Goal: Task Accomplishment & Management: Manage account settings

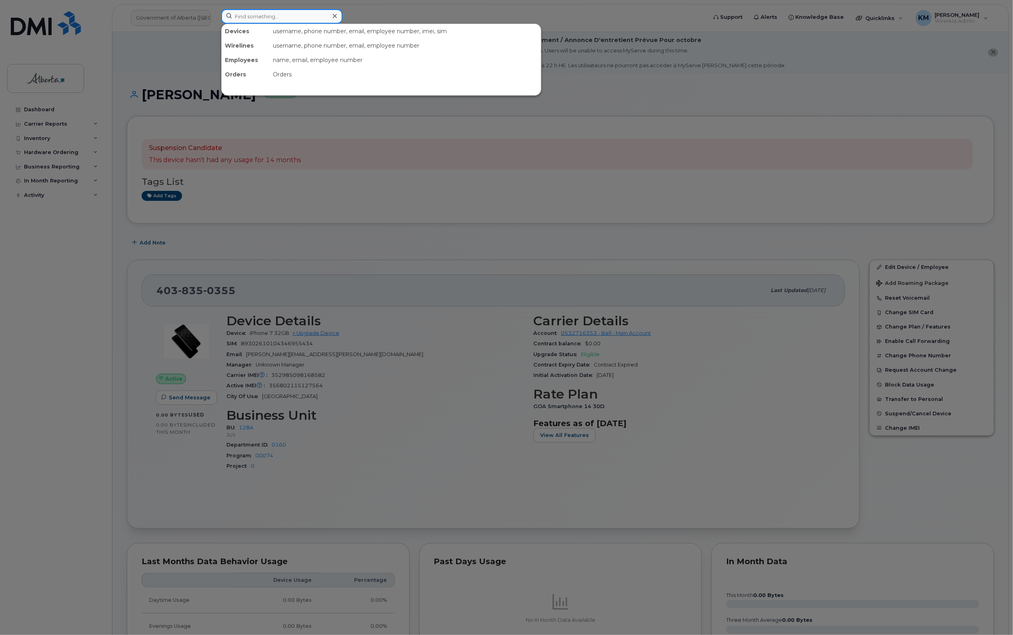
click at [265, 17] on input at bounding box center [281, 16] width 121 height 14
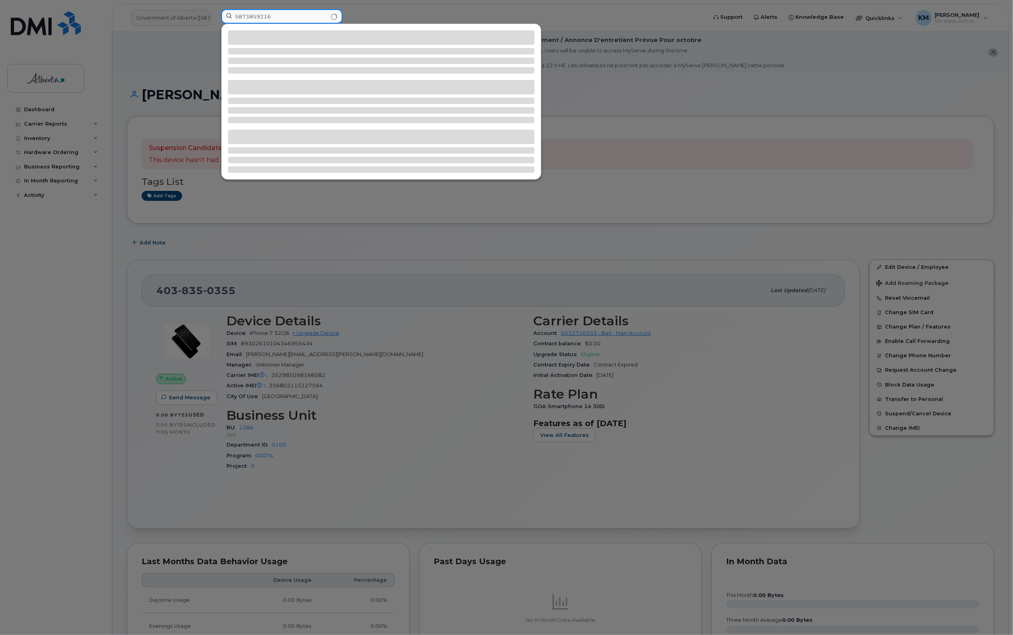
type input "5873859216"
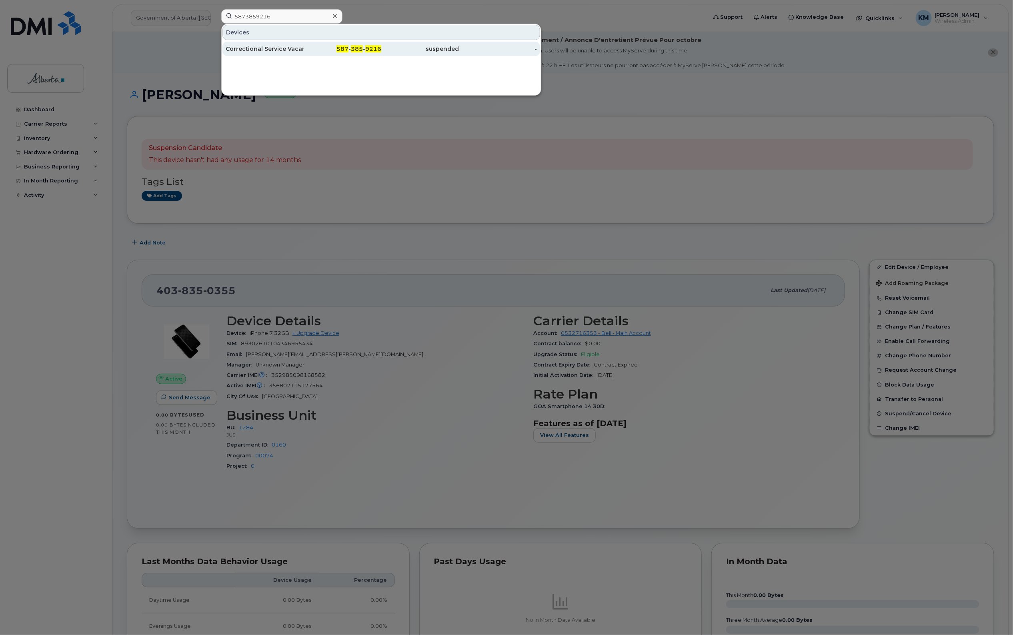
click at [270, 52] on div "Correctional Service Vacant" at bounding box center [265, 49] width 78 height 8
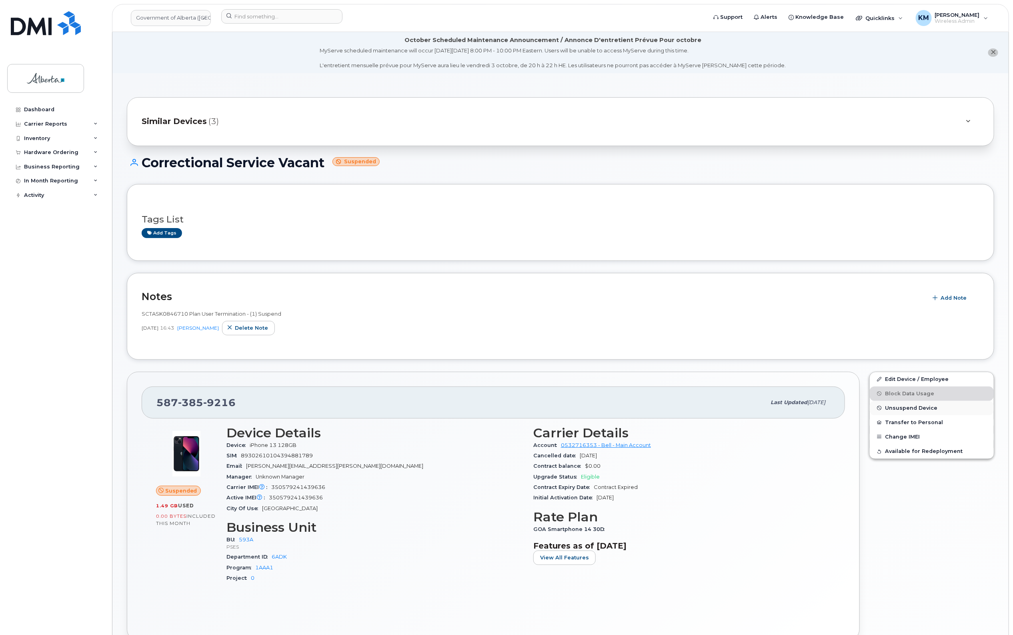
click at [901, 406] on span "Unsuspend Device" at bounding box center [911, 408] width 52 height 6
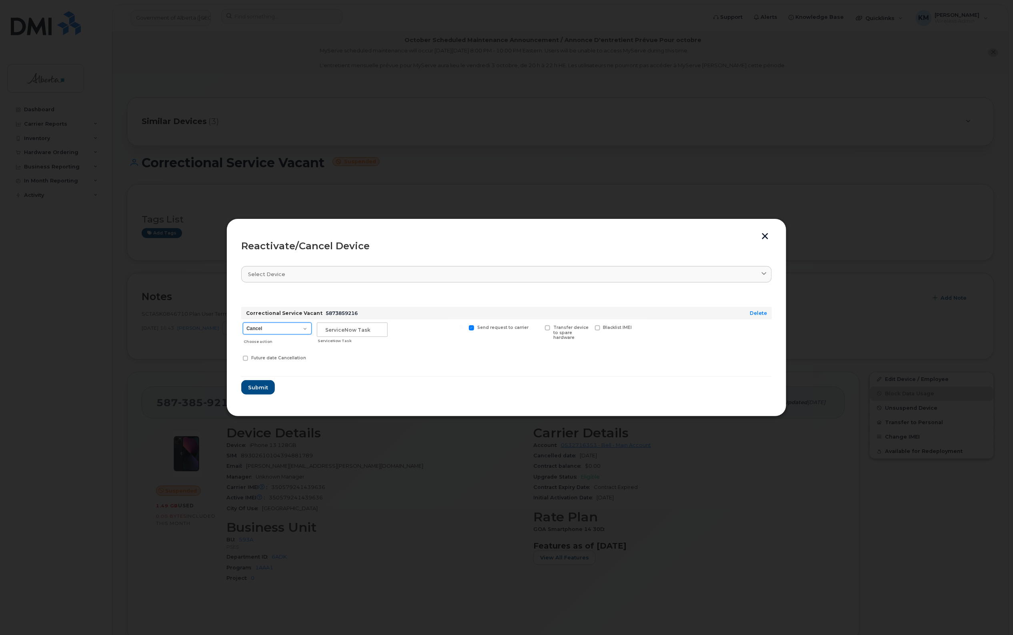
click at [307, 327] on select "Cancel Suspend - Extend Suspension Reactivate" at bounding box center [277, 328] width 69 height 12
select select "[object Object]"
click at [243, 322] on select "Cancel Suspend - Extend Suspension Reactivate" at bounding box center [277, 328] width 69 height 12
click at [341, 334] on input "text" at bounding box center [352, 329] width 71 height 14
type input "SCTASK0857105"
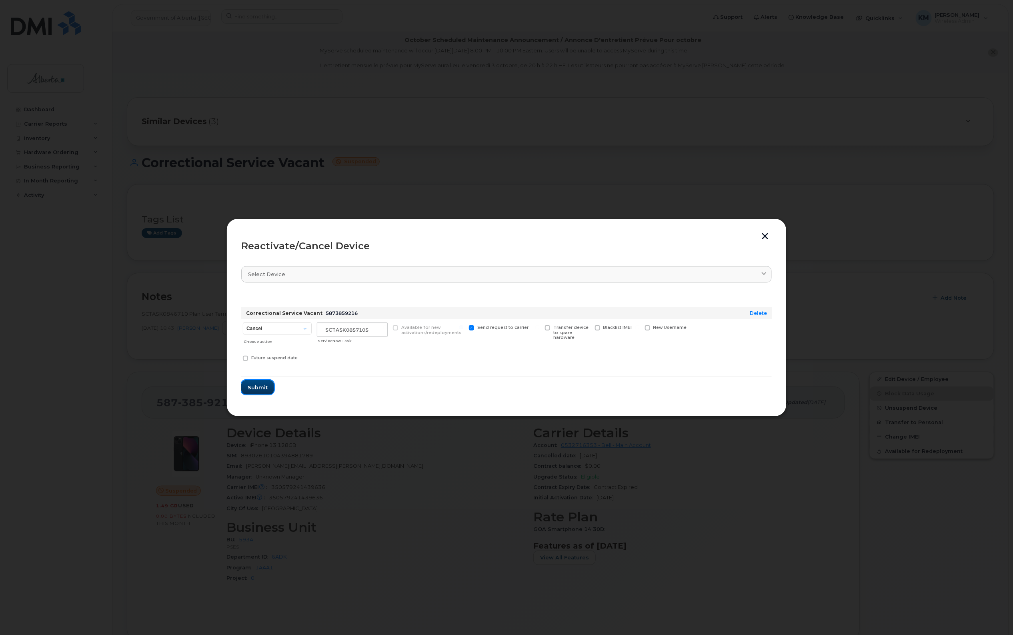
click at [256, 394] on button "Submit" at bounding box center [257, 387] width 33 height 14
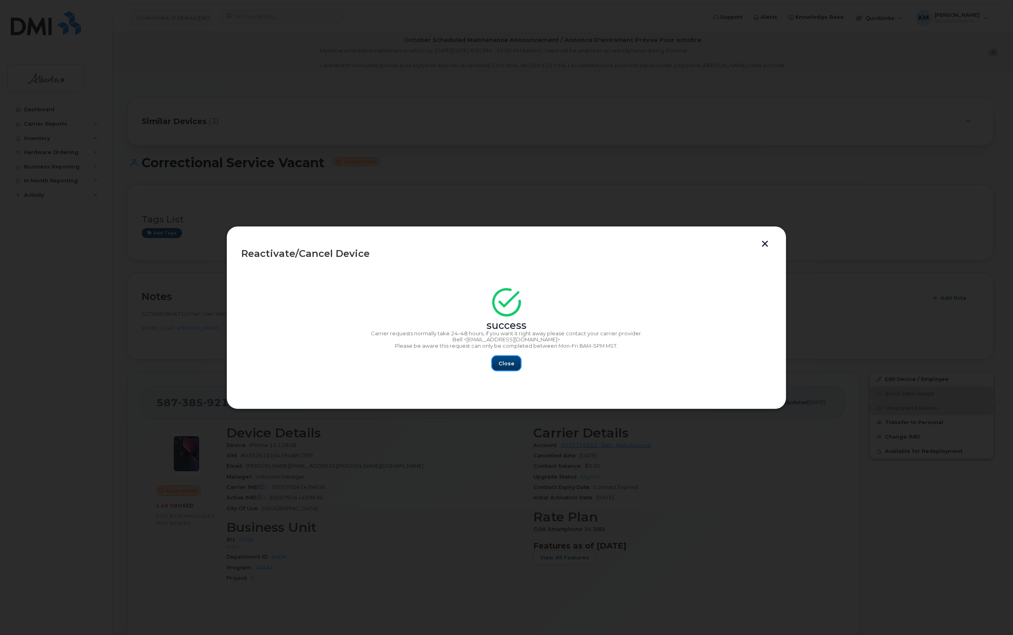
click at [499, 362] on span "Close" at bounding box center [507, 364] width 16 height 8
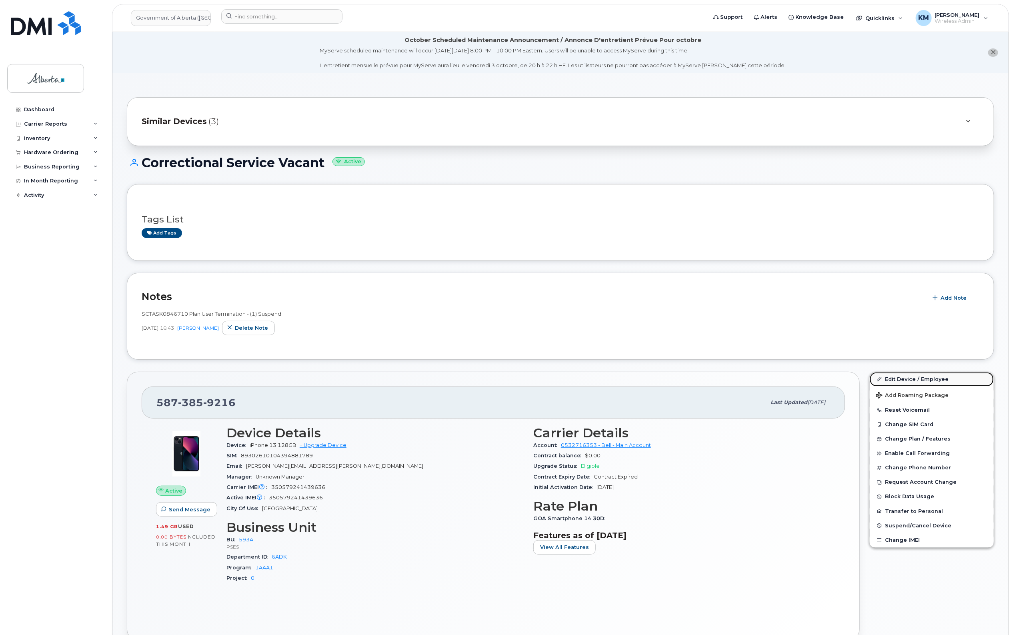
click at [903, 375] on link "Edit Device / Employee" at bounding box center [932, 379] width 124 height 14
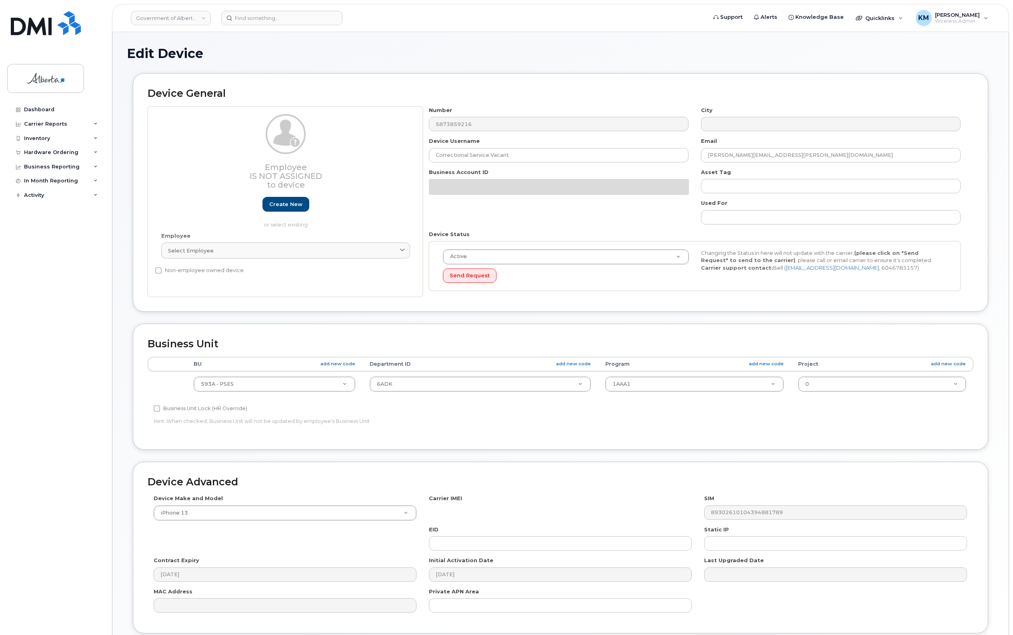
select select "4797682"
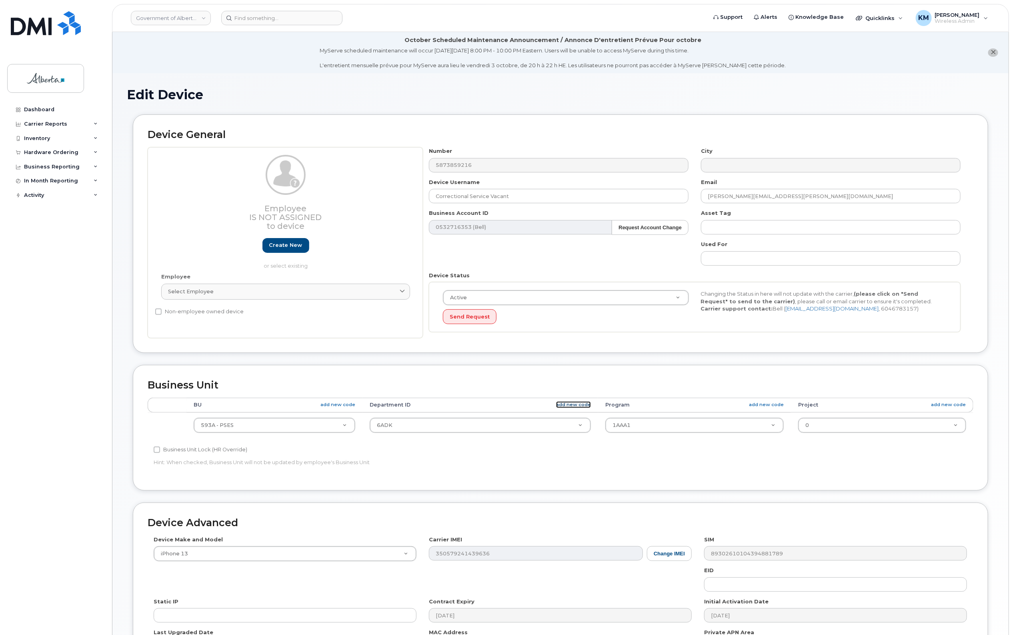
click at [591, 406] on link "add new code" at bounding box center [573, 404] width 35 height 7
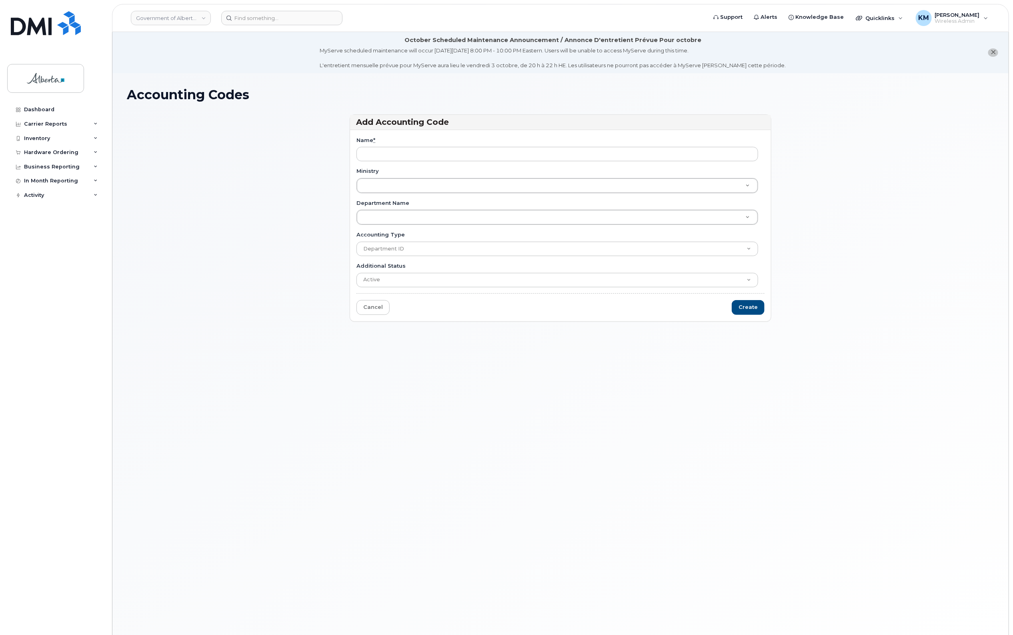
type input "S"
type input "2"
type input "1"
type input "2AKB"
click at [749, 309] on input "Create" at bounding box center [748, 307] width 33 height 15
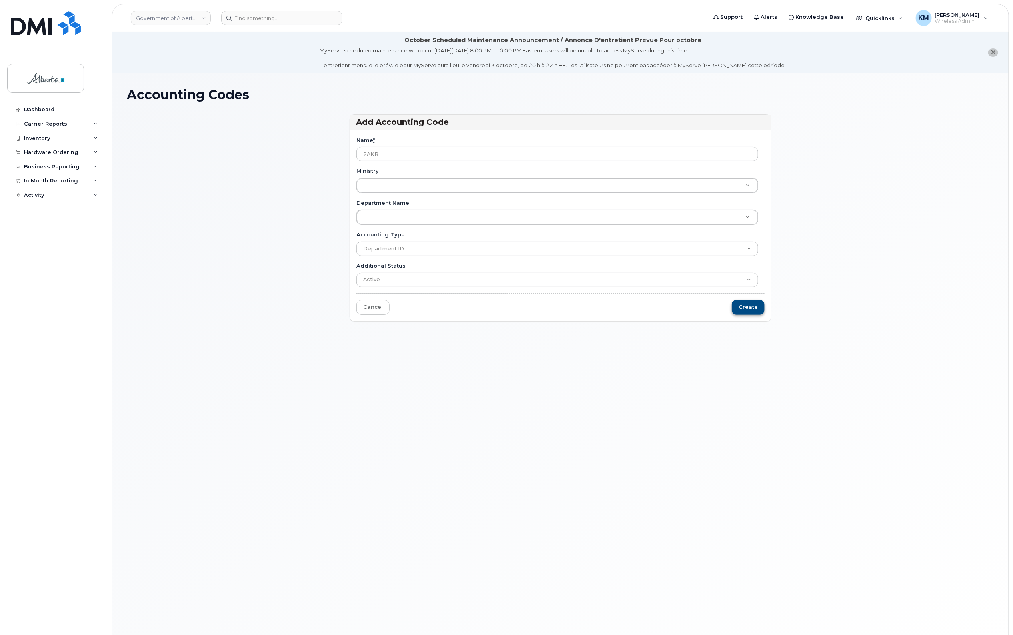
type input "Saving..."
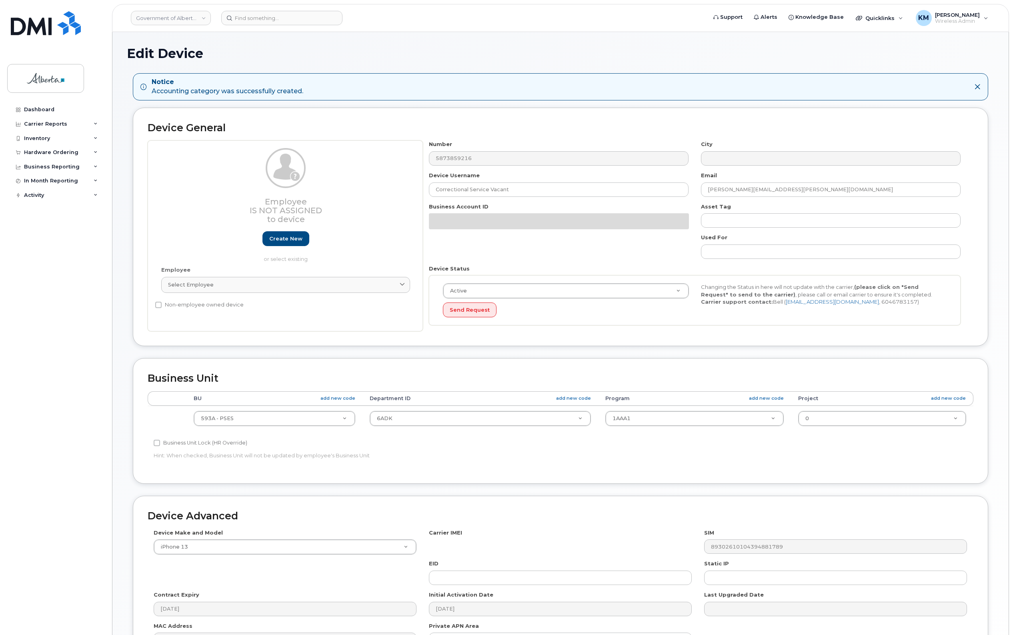
select select "4797682"
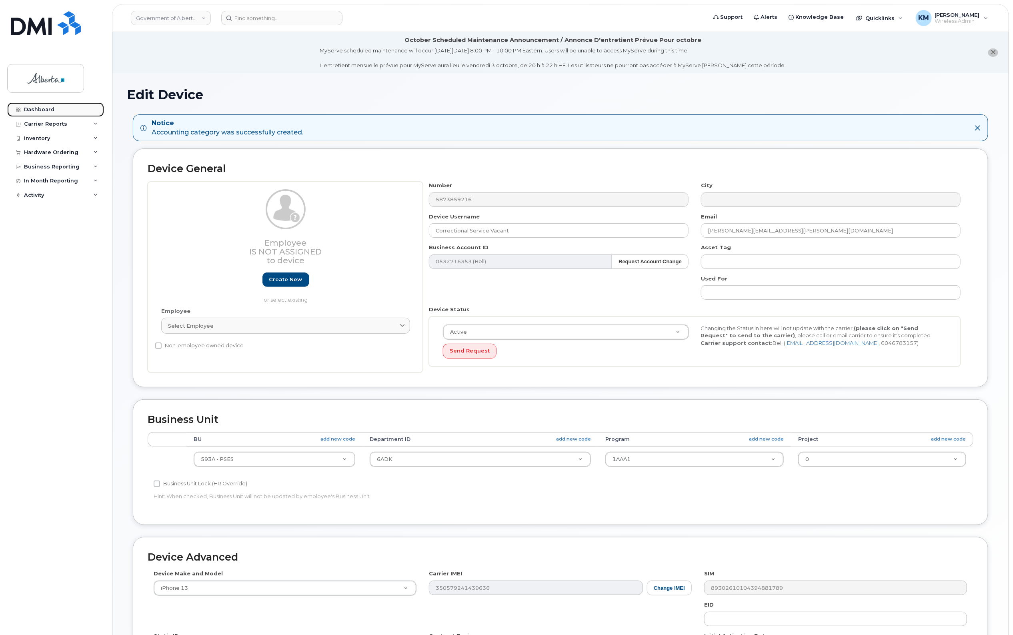
click at [45, 105] on link "Dashboard" at bounding box center [55, 109] width 97 height 14
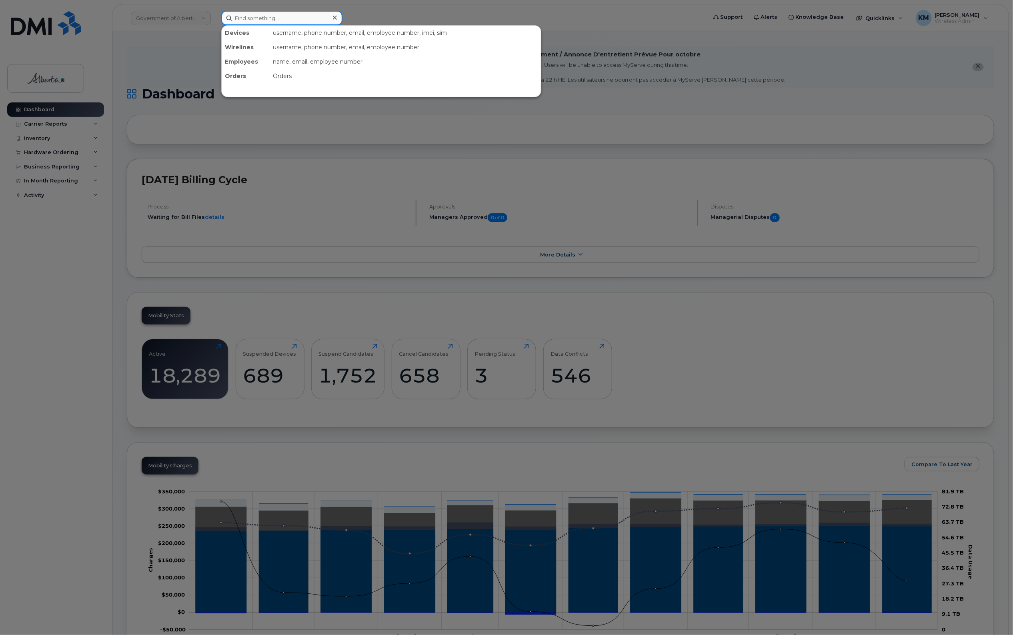
click at [266, 19] on input at bounding box center [281, 18] width 121 height 14
type input "5873578543"
click at [278, 51] on div "[PERSON_NAME]" at bounding box center [265, 50] width 78 height 8
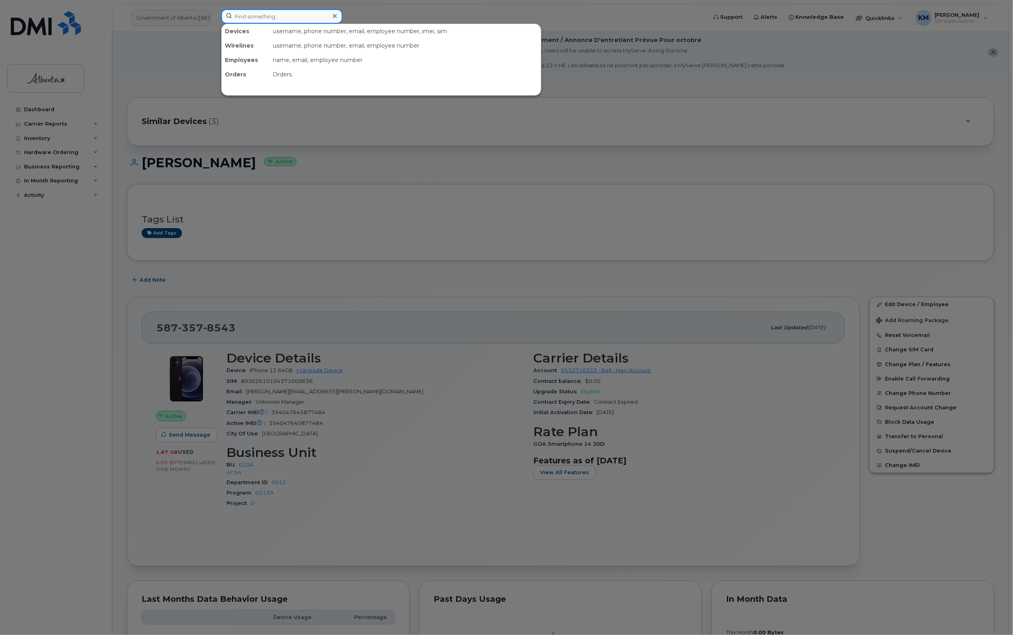
click at [284, 17] on input at bounding box center [281, 16] width 121 height 14
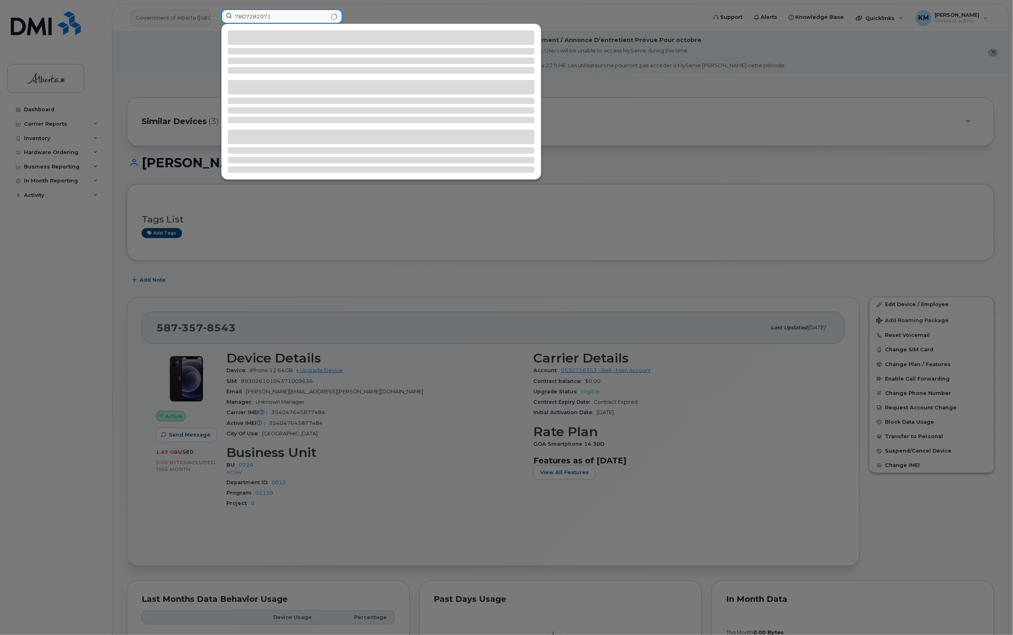
type input "7807282071"
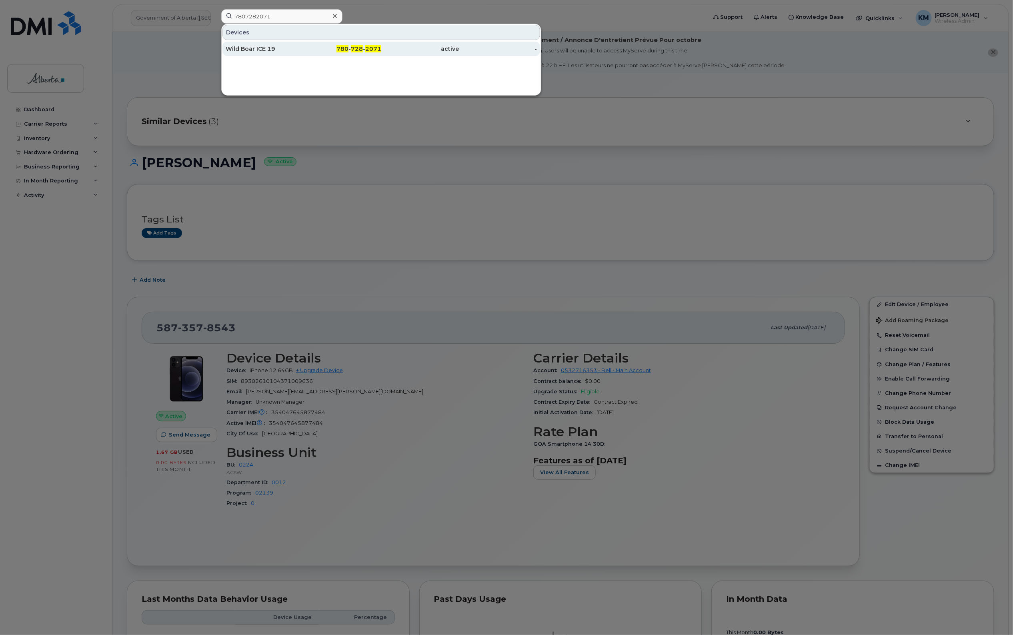
click at [268, 50] on div "Wild Boar ICE 19" at bounding box center [265, 49] width 78 height 8
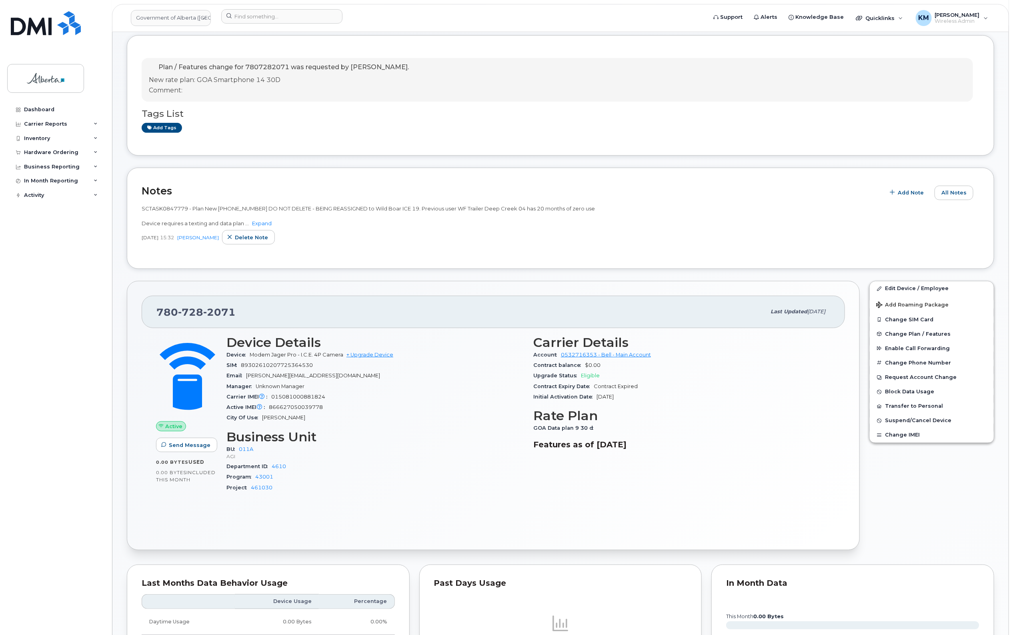
scroll to position [150, 0]
click at [277, 21] on input at bounding box center [281, 16] width 121 height 14
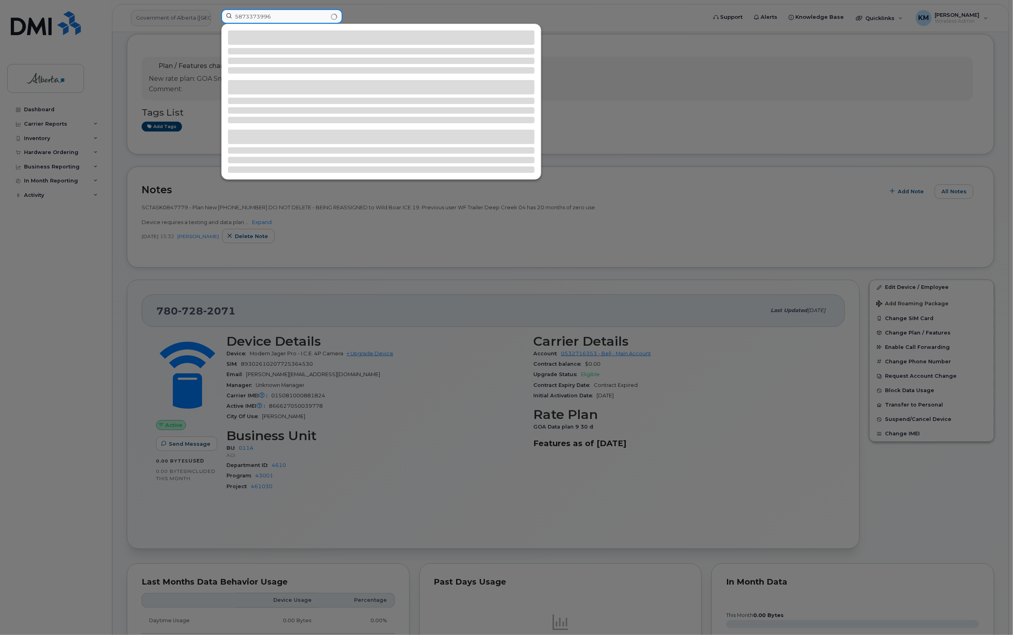
type input "5873373996"
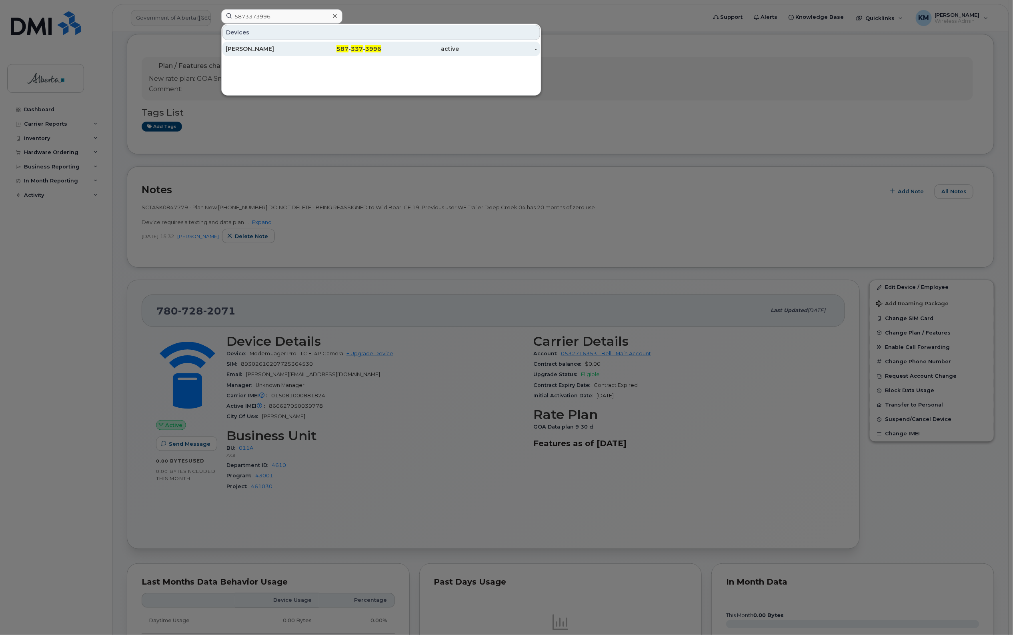
click at [279, 49] on div "[PERSON_NAME]" at bounding box center [265, 49] width 78 height 8
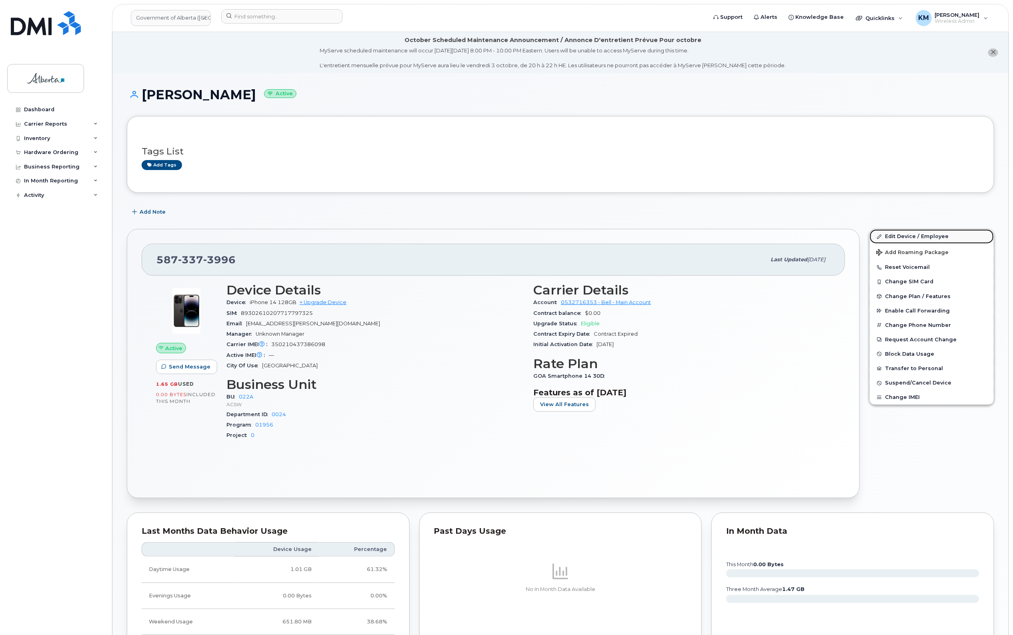
click at [946, 232] on link "Edit Device / Employee" at bounding box center [932, 236] width 124 height 14
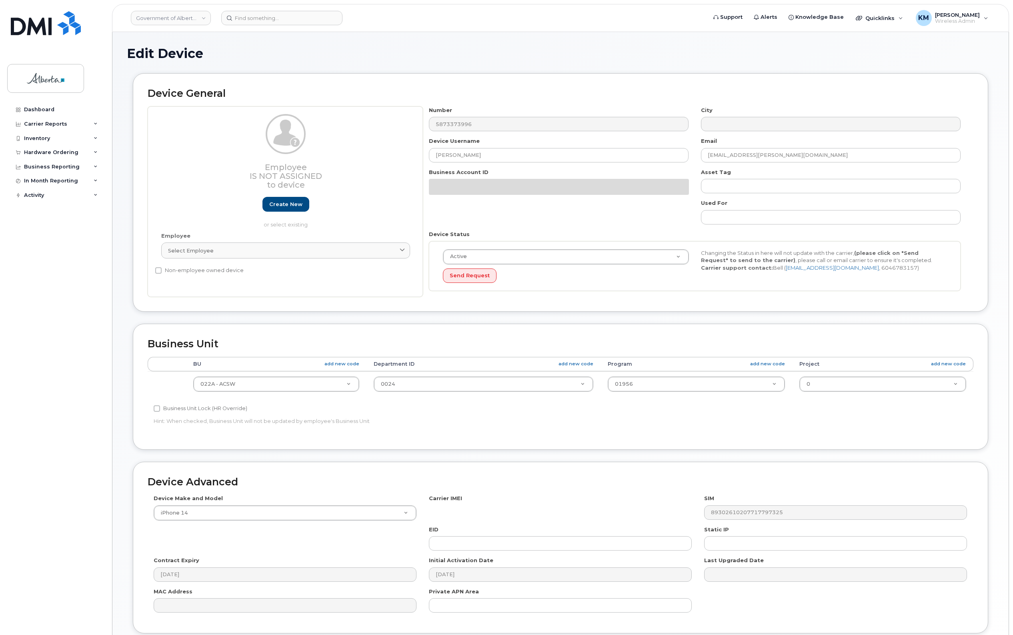
select select "4749739"
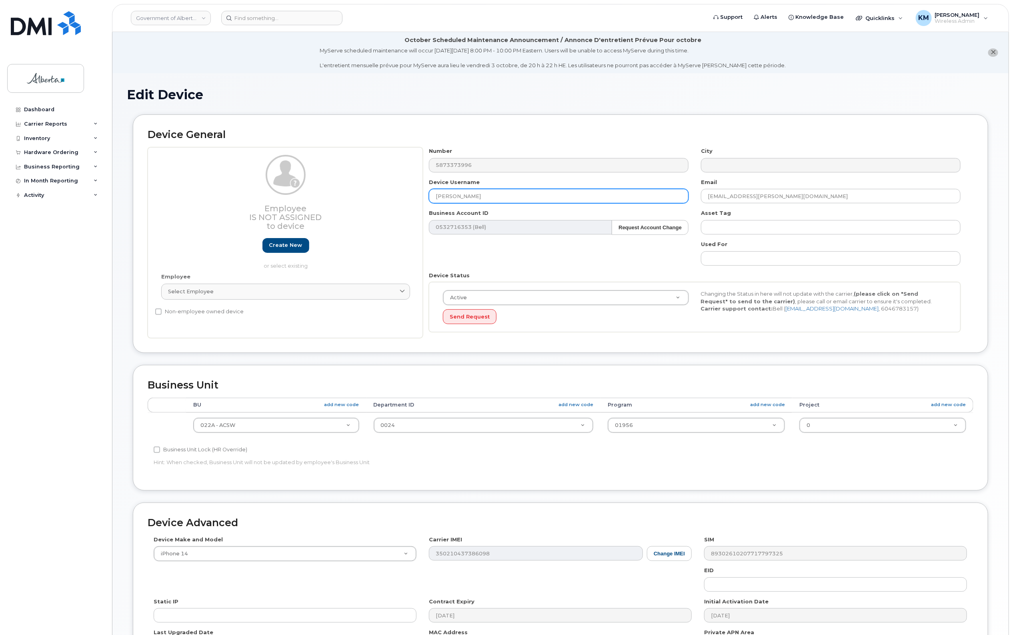
drag, startPoint x: 519, startPoint y: 196, endPoint x: 431, endPoint y: 195, distance: 88.4
click at [431, 195] on input "Manaal Nauman" at bounding box center [559, 196] width 260 height 14
paste input "Georgina Burt-Severo"
type input "Georgina Burt-Severo"
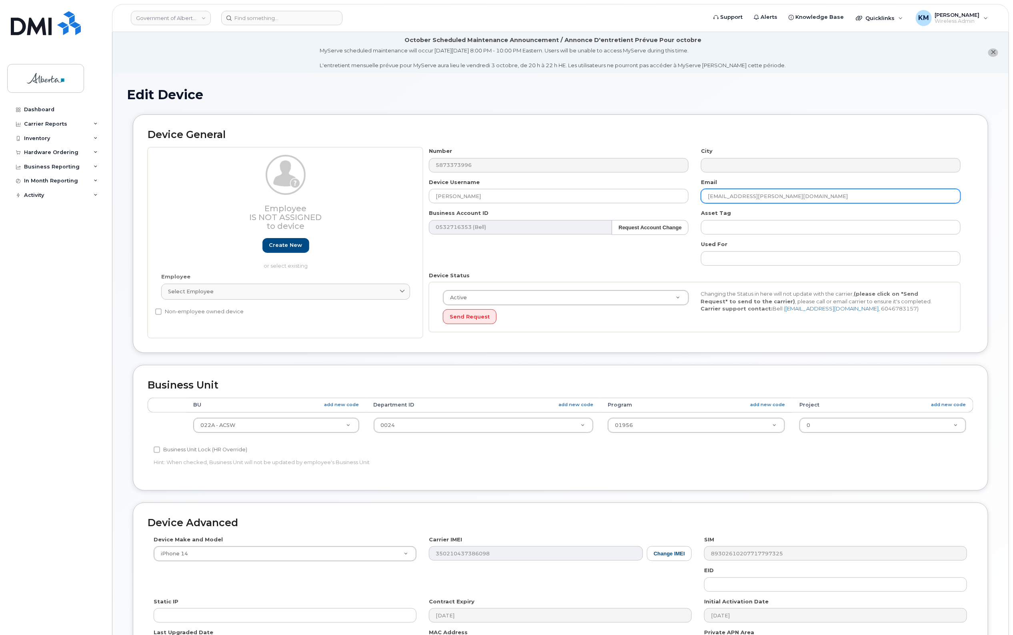
drag, startPoint x: 792, startPoint y: 189, endPoint x: 701, endPoint y: 188, distance: 91.6
click at [701, 188] on div "Email Manaal.Nauman@gov.ab.ca" at bounding box center [831, 190] width 272 height 25
paste input "georgina.burt-severo"
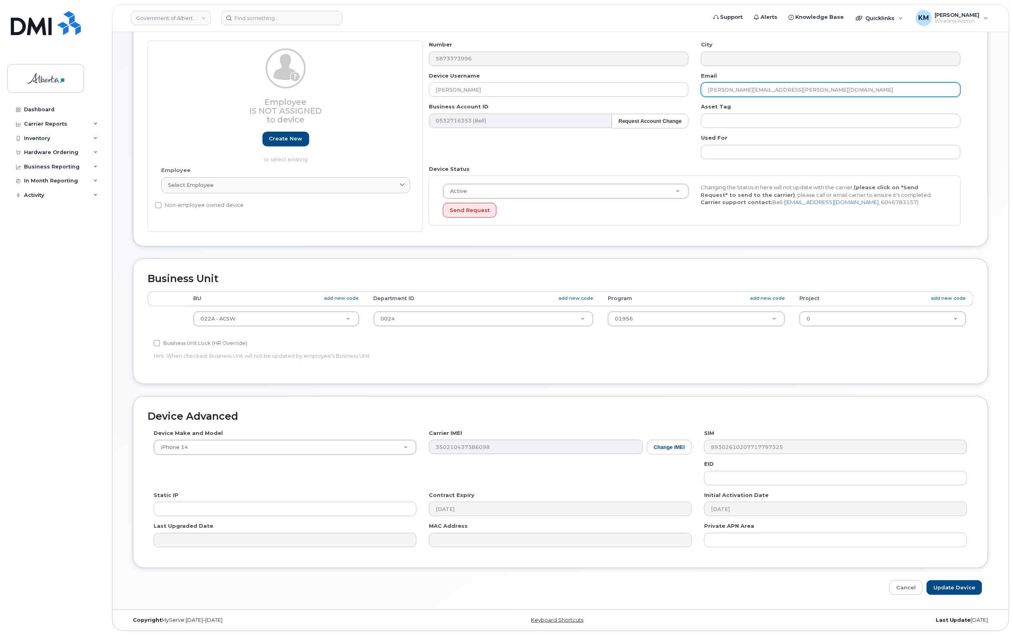
scroll to position [108, 0]
type input "georgina.burt-severo@gov.ab.ca"
click at [971, 585] on input "Update Device" at bounding box center [955, 587] width 56 height 15
type input "Saving..."
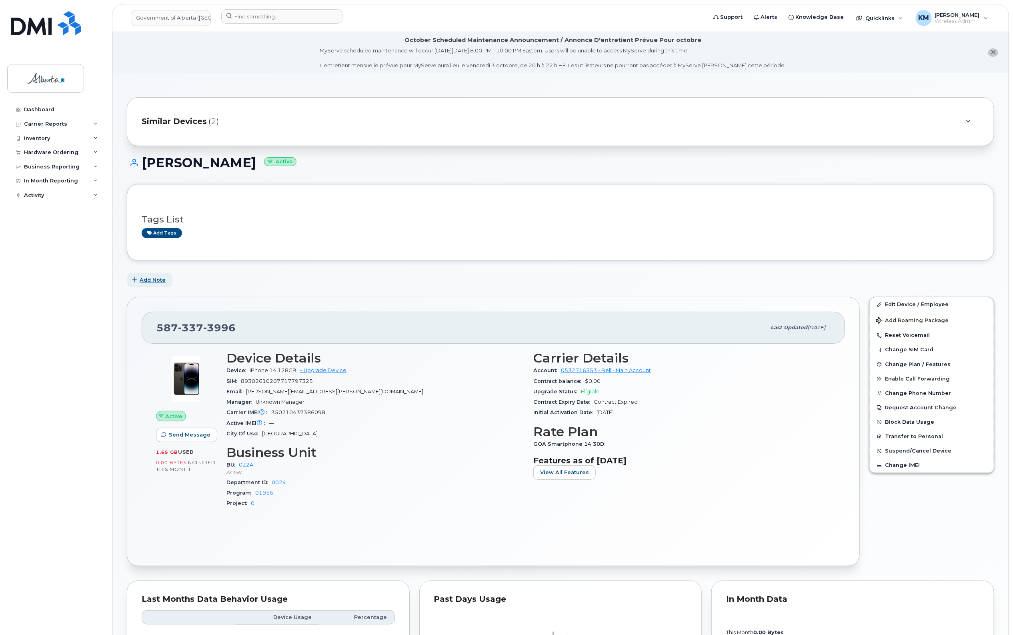
click at [162, 280] on span "Add Note" at bounding box center [153, 280] width 26 height 8
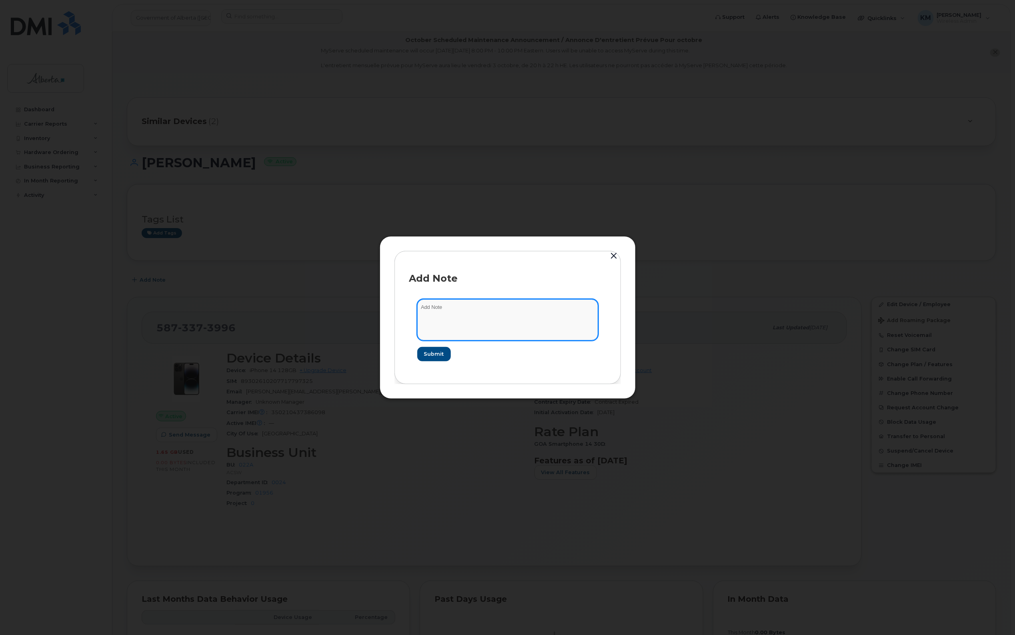
click at [433, 313] on textarea at bounding box center [507, 319] width 181 height 41
click at [501, 300] on textarea "SCTASK0856596 -" at bounding box center [507, 319] width 181 height 41
paste textarea "Device Plan Reassign - (1)"
click at [589, 310] on textarea "SCTASK0856596 - Device Plan Reassign - (1) 5873373996 iPhone 14" at bounding box center [507, 319] width 181 height 41
paste textarea "350210437386098 YV29KWDWM9 Manaal Nauman to Georgina Burt-Severo"
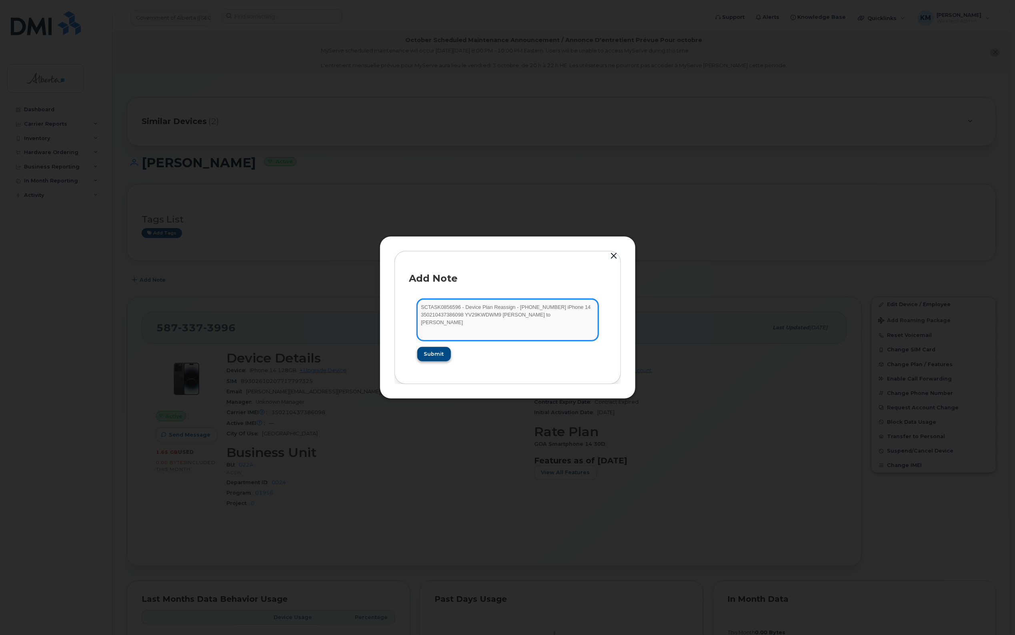
type textarea "SCTASK0856596 - Device Plan Reassign - (1) 5873373996 iPhone 14 350210437386098…"
click at [437, 352] on span "Submit" at bounding box center [434, 354] width 20 height 8
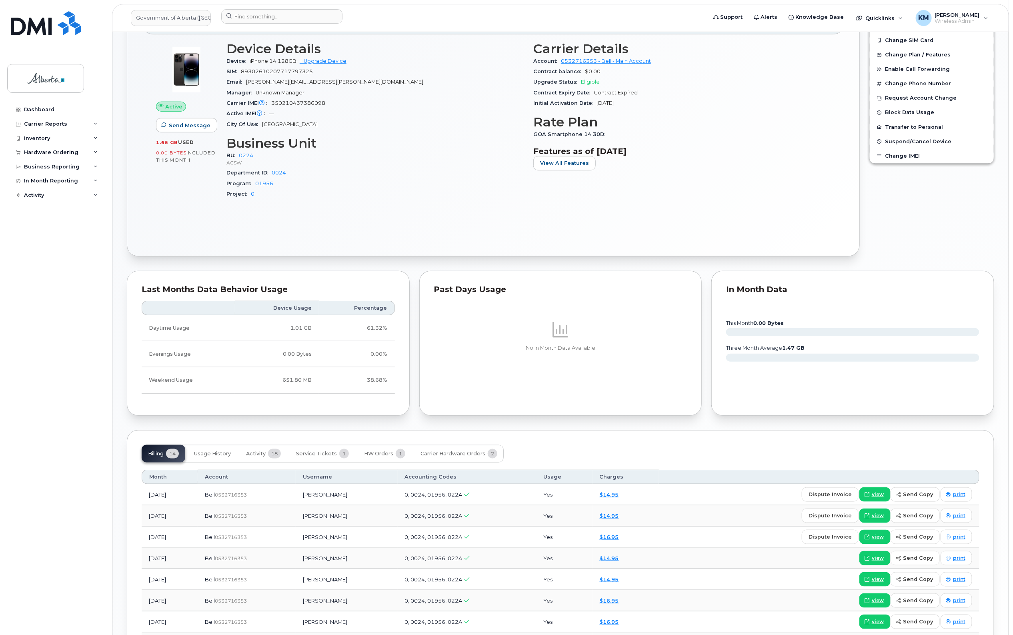
scroll to position [400, 0]
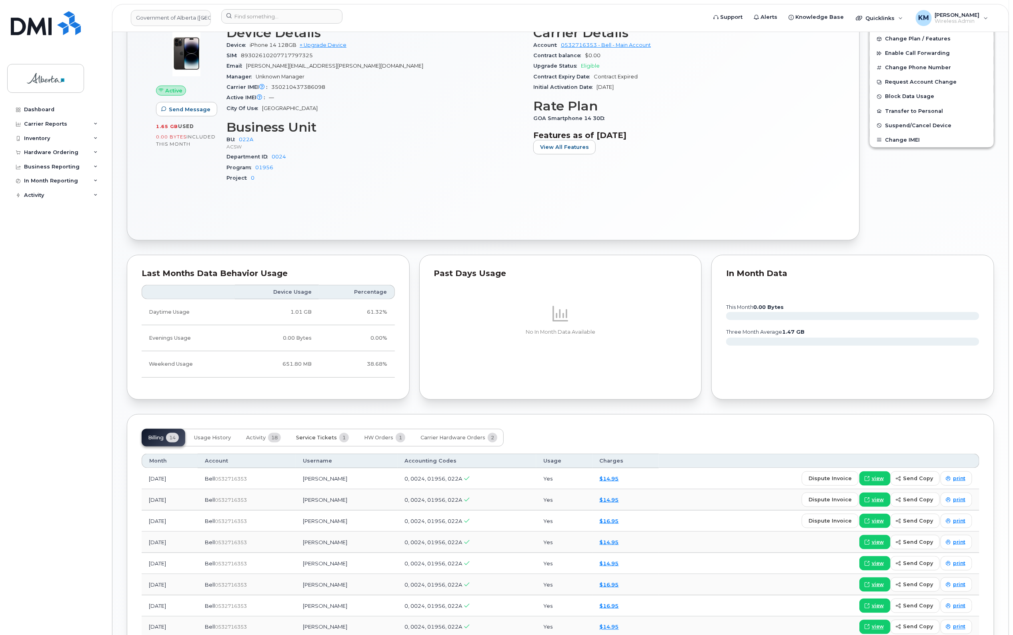
click at [325, 437] on span "Service Tickets" at bounding box center [316, 438] width 41 height 6
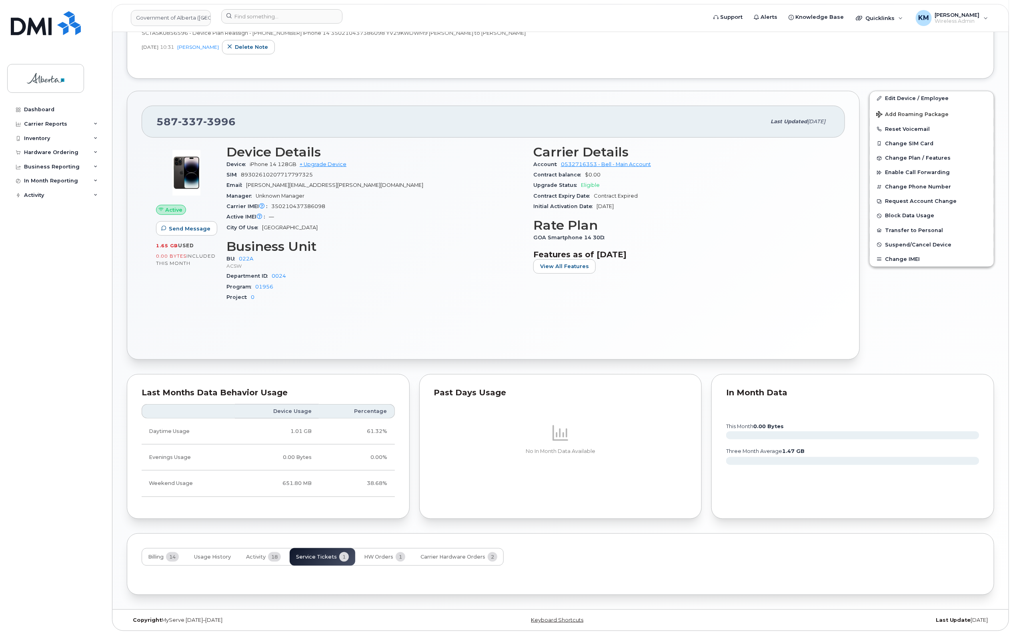
scroll to position [318, 0]
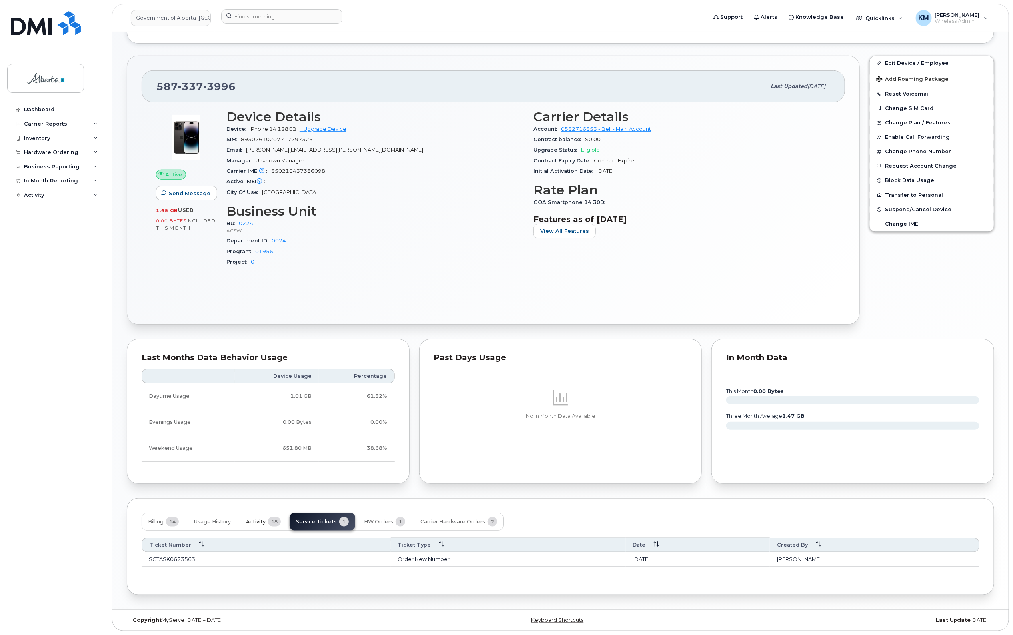
click at [267, 519] on button "Activity 18" at bounding box center [264, 522] width 48 height 18
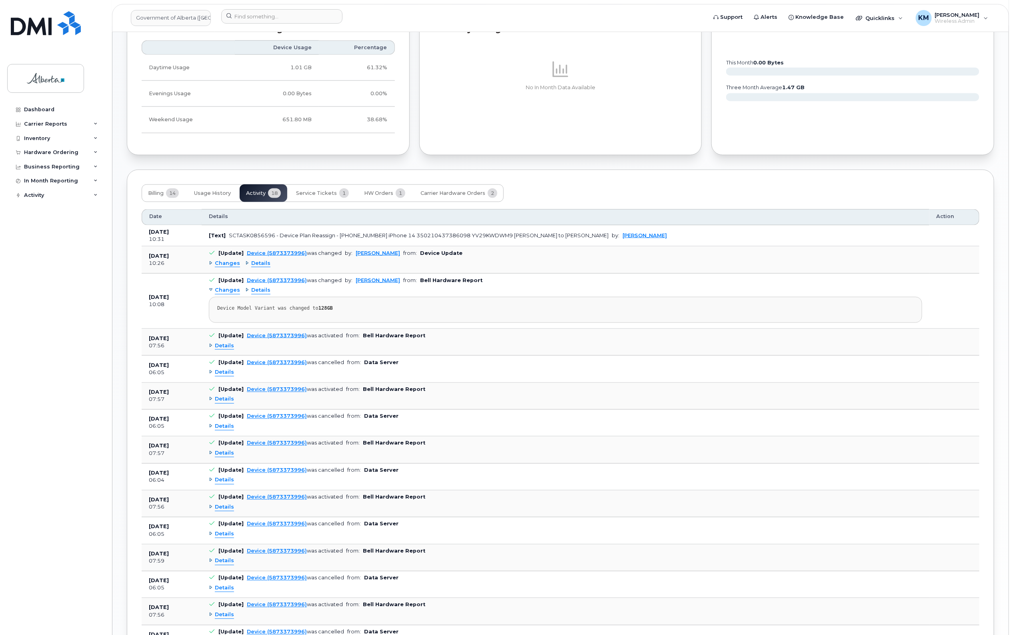
scroll to position [650, 0]
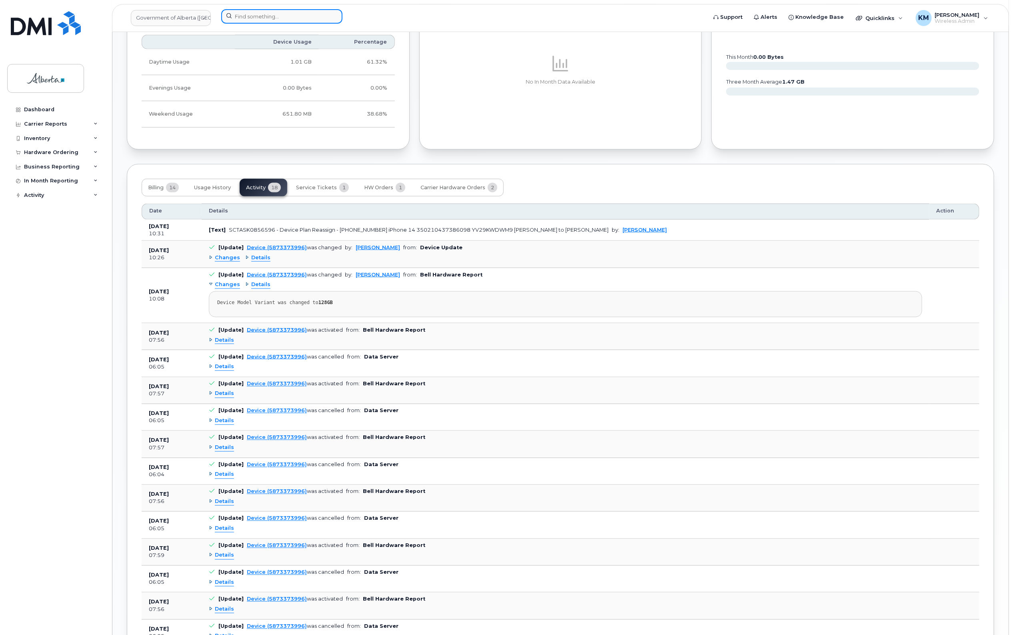
click at [285, 17] on input at bounding box center [281, 16] width 121 height 14
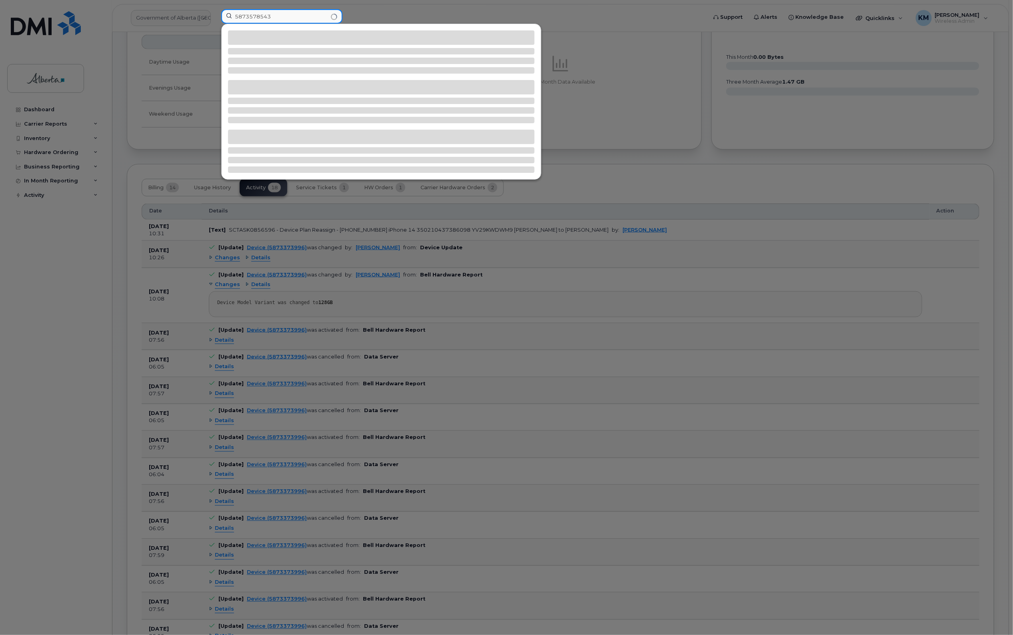
type input "5873578543"
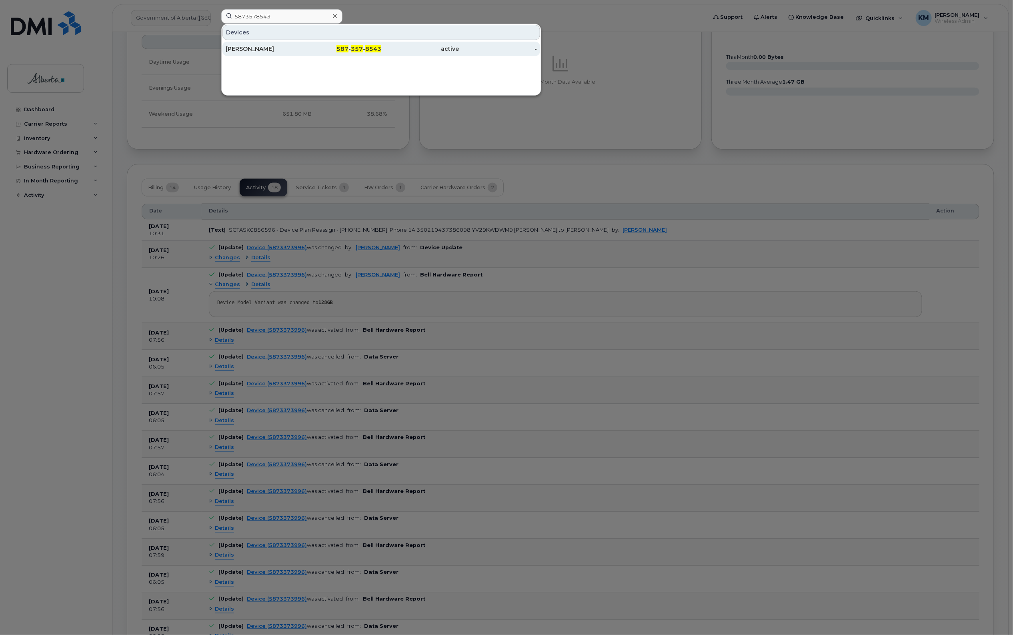
click at [291, 53] on div "[PERSON_NAME]" at bounding box center [265, 49] width 78 height 14
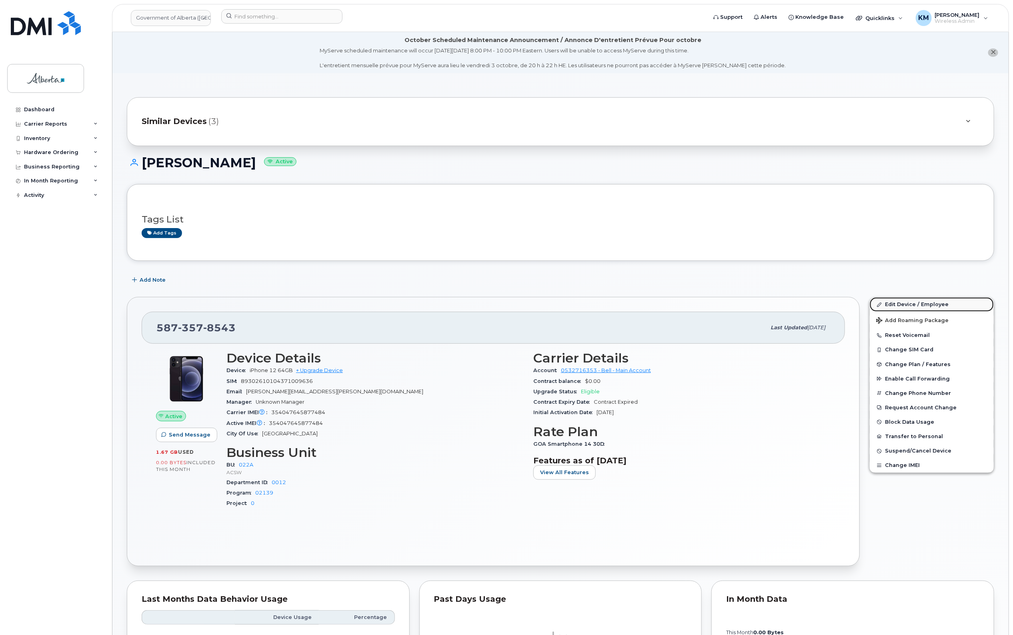
click at [911, 302] on link "Edit Device / Employee" at bounding box center [932, 304] width 124 height 14
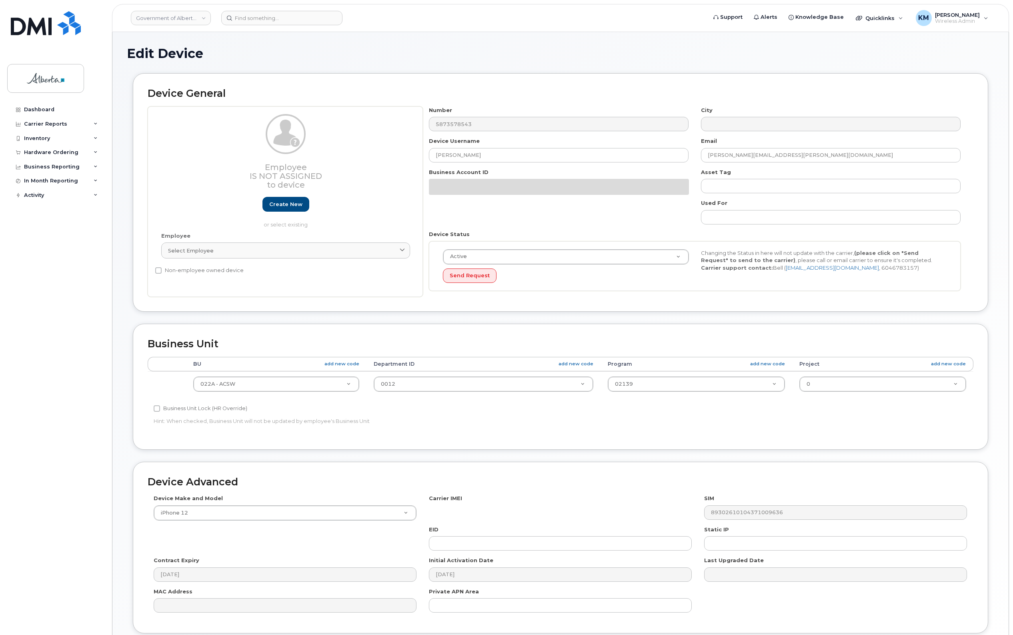
select select "4749739"
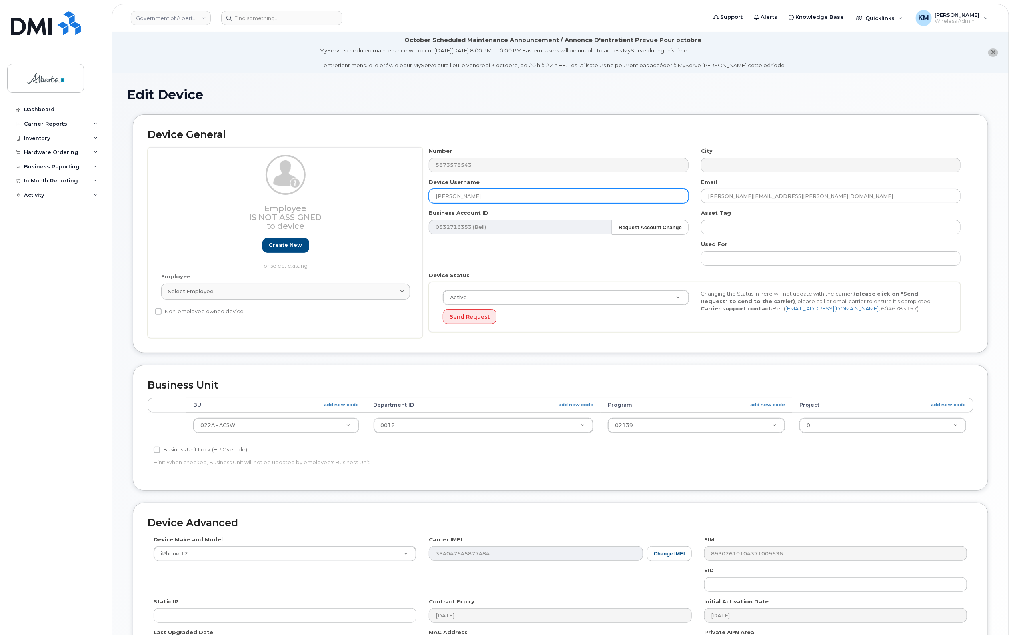
drag, startPoint x: 484, startPoint y: 190, endPoint x: 427, endPoint y: 195, distance: 57.8
click at [427, 195] on div "Device Username Mike Johnson" at bounding box center [559, 190] width 272 height 25
paste input "[PERSON_NAME]"
type input "[PERSON_NAME]"
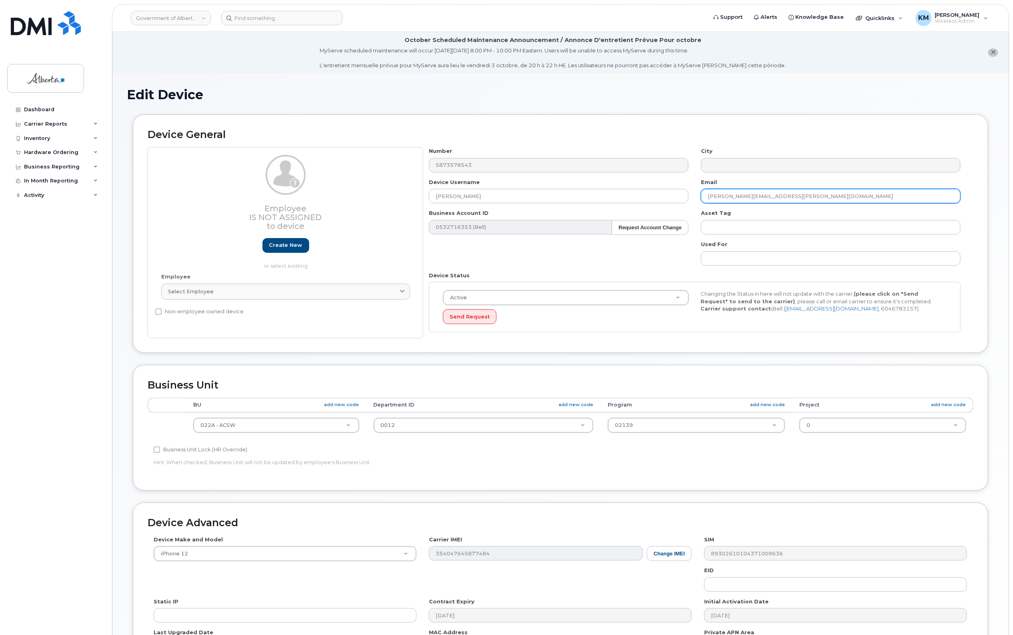
drag, startPoint x: 787, startPoint y: 194, endPoint x: 702, endPoint y: 197, distance: 84.9
click at [702, 197] on input "mike.johnson@gov.ab.ca" at bounding box center [831, 196] width 260 height 14
paste input "Sarah.Suchotzky"
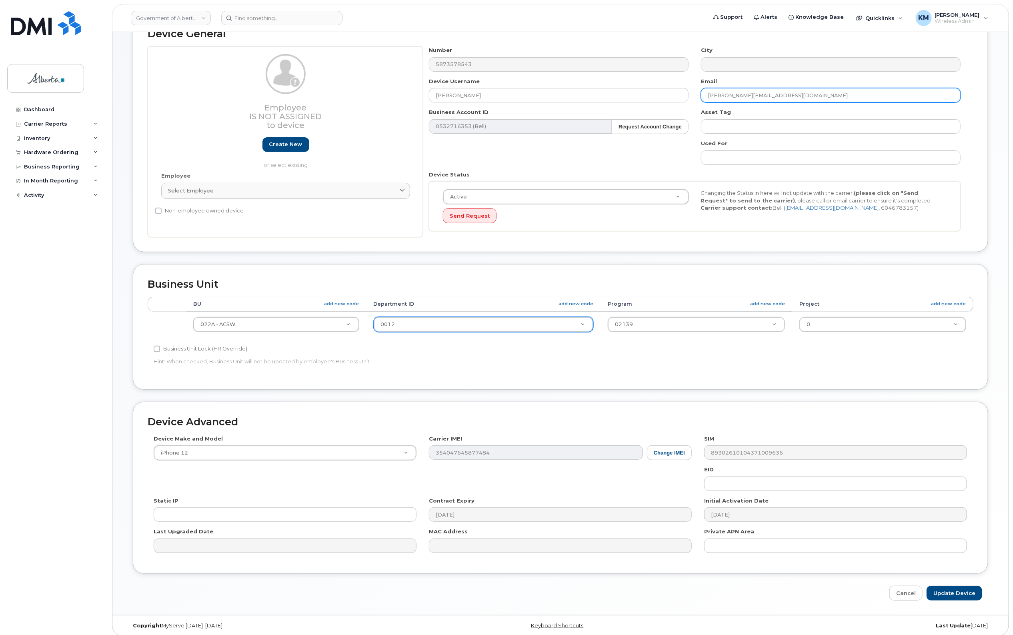
scroll to position [108, 0]
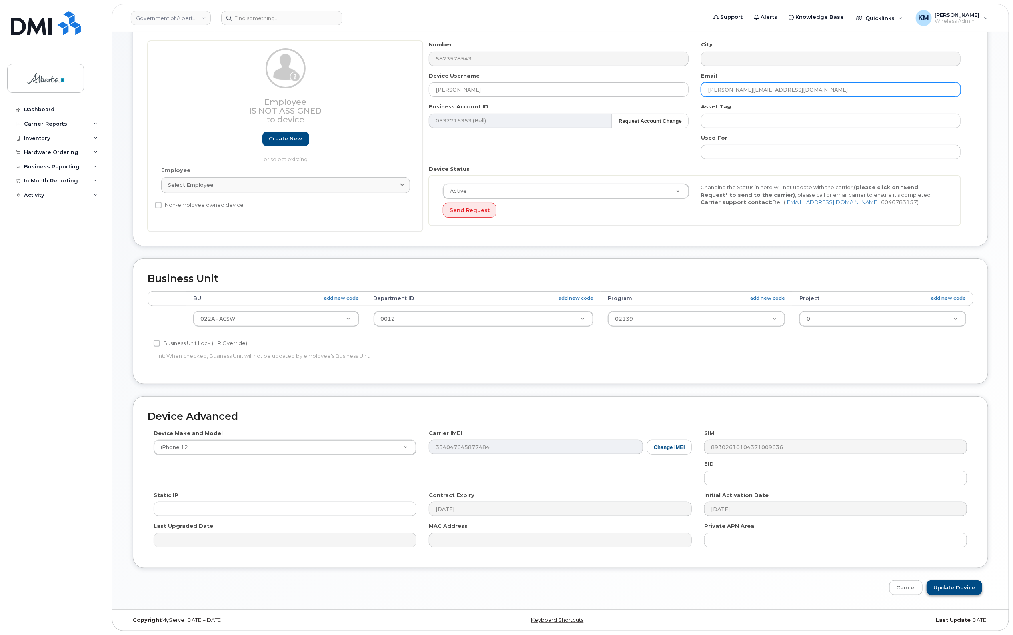
type input "Sarah.Suchotzky@gov.ab.ca"
click at [972, 582] on input "Update Device" at bounding box center [955, 587] width 56 height 15
type input "Saving..."
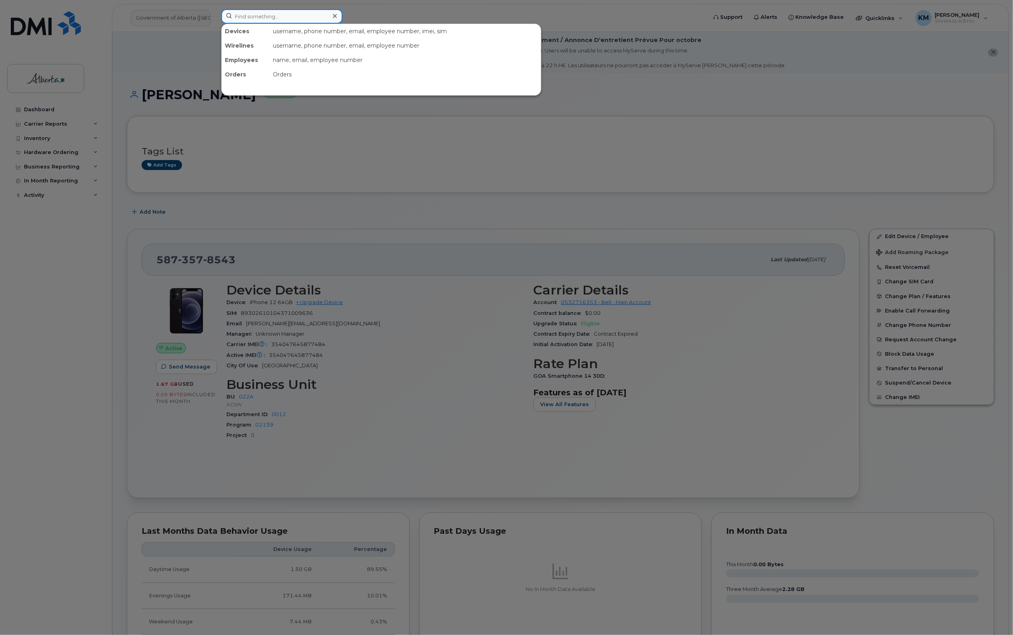
click at [263, 22] on input at bounding box center [281, 16] width 121 height 14
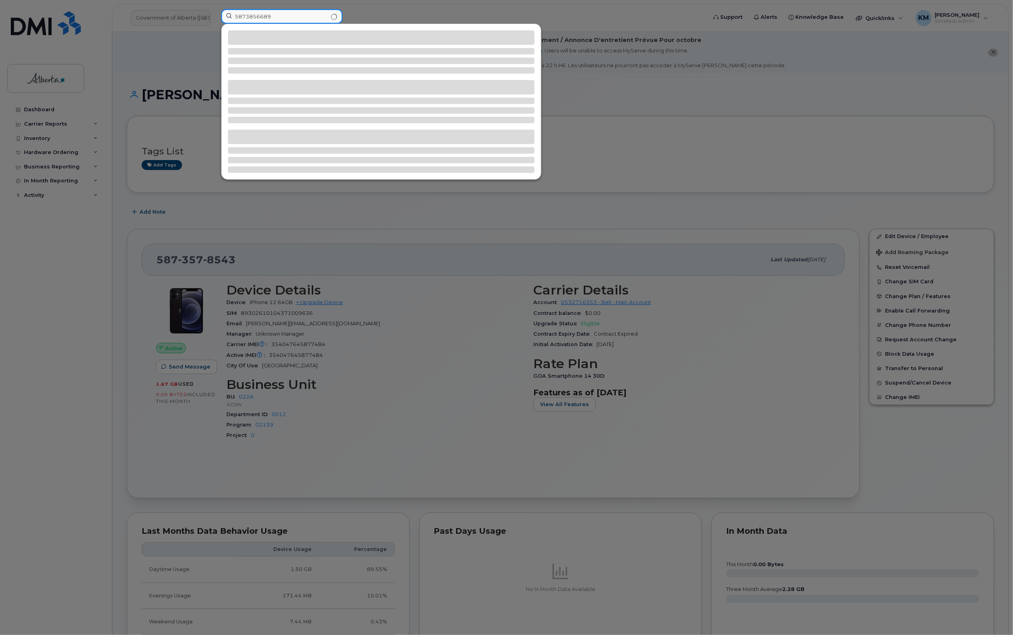
type input "5873856689"
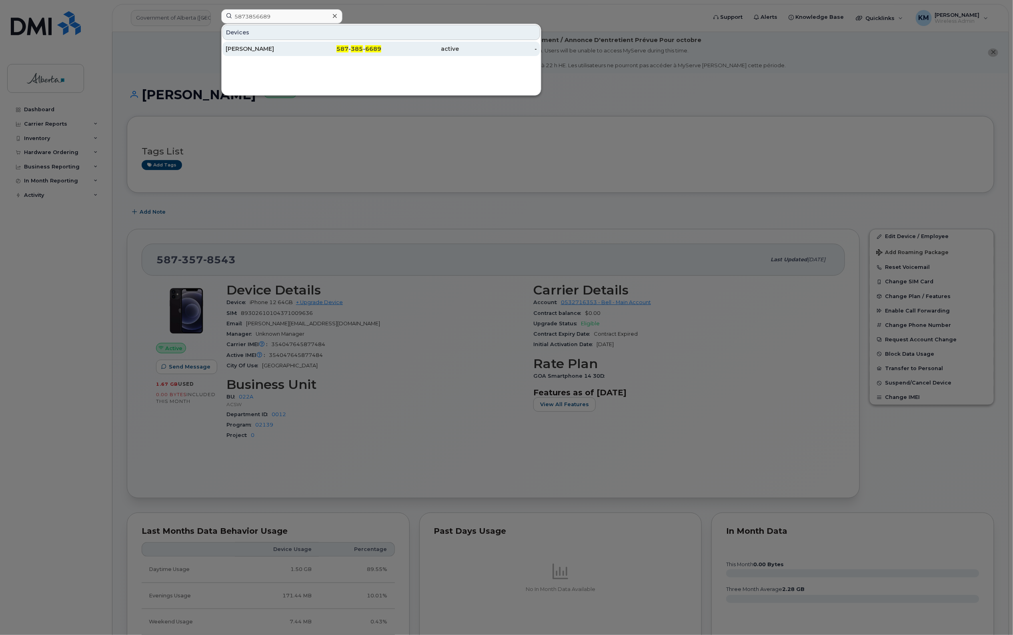
click at [252, 49] on div "[PERSON_NAME]" at bounding box center [265, 49] width 78 height 8
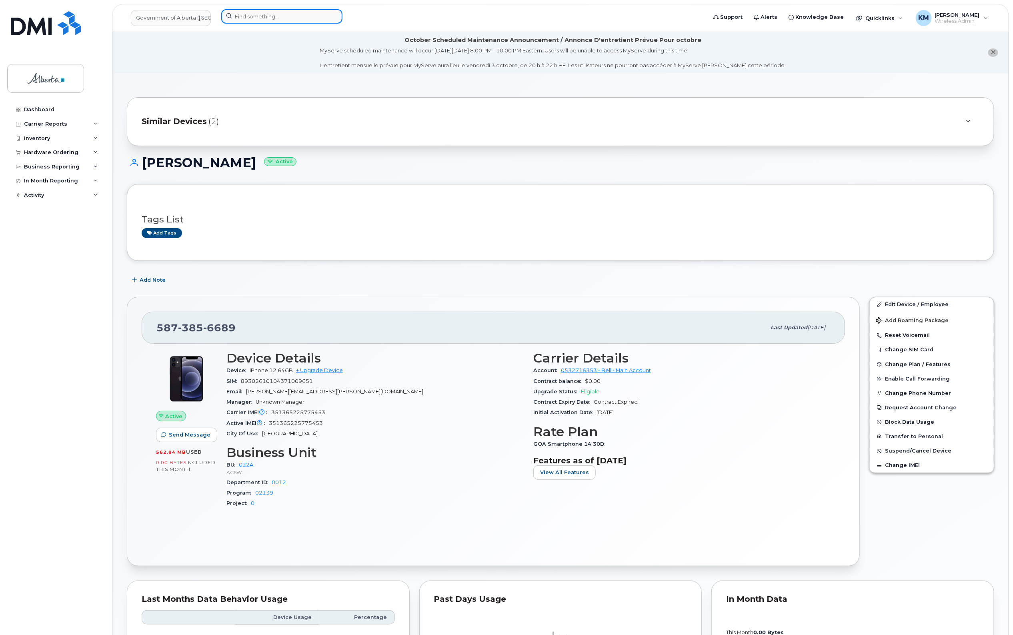
click at [275, 18] on input at bounding box center [281, 16] width 121 height 14
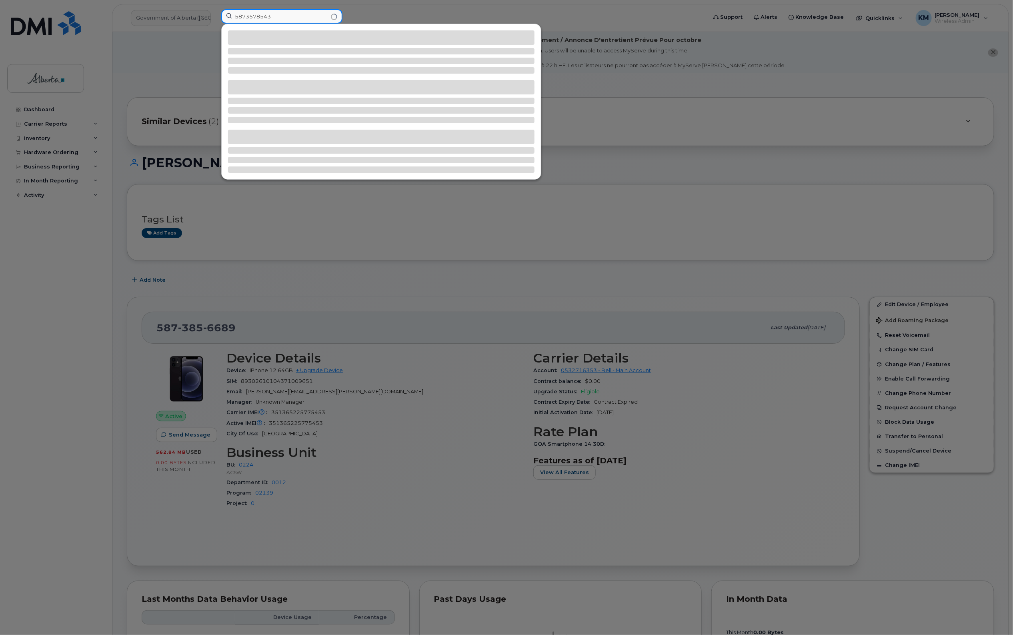
type input "5873578543"
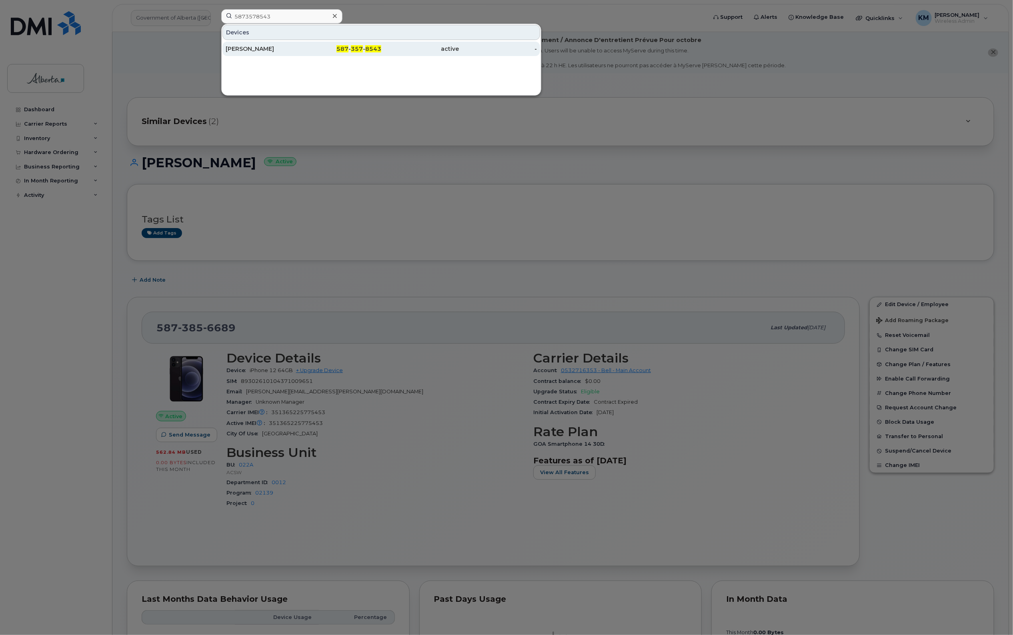
click at [281, 43] on div "[PERSON_NAME]" at bounding box center [265, 49] width 78 height 14
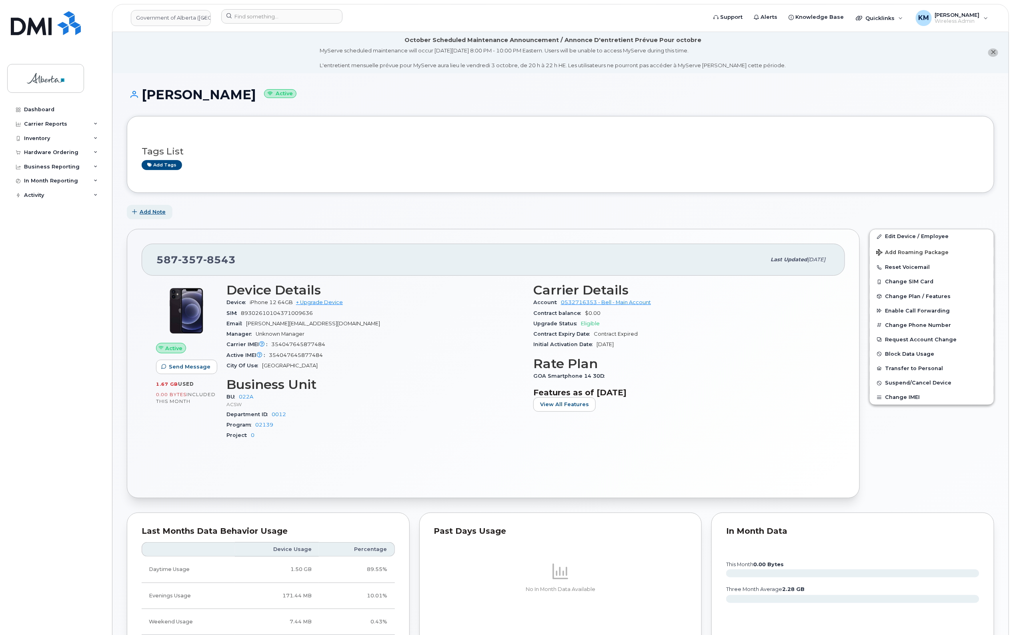
click at [151, 213] on span "Add Note" at bounding box center [153, 212] width 26 height 8
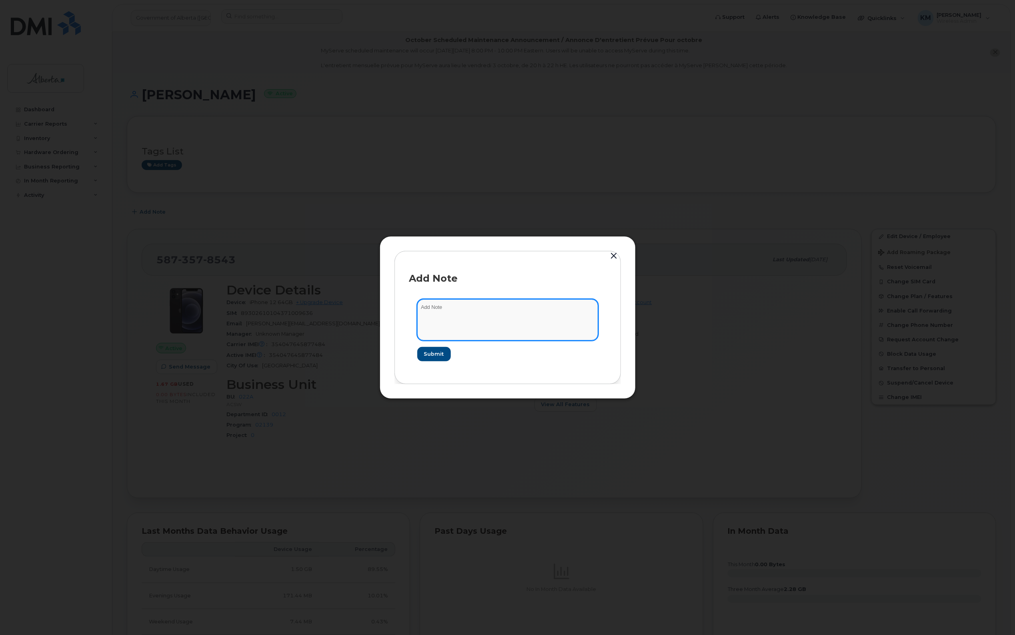
click at [448, 312] on textarea at bounding box center [507, 319] width 181 height 41
click at [509, 308] on textarea "SCTASK0857693 -" at bounding box center [507, 319] width 181 height 41
type textarea "SCTASK0857693 - Device Plan Reassign (4)"
click at [438, 354] on span "Submit" at bounding box center [434, 354] width 20 height 8
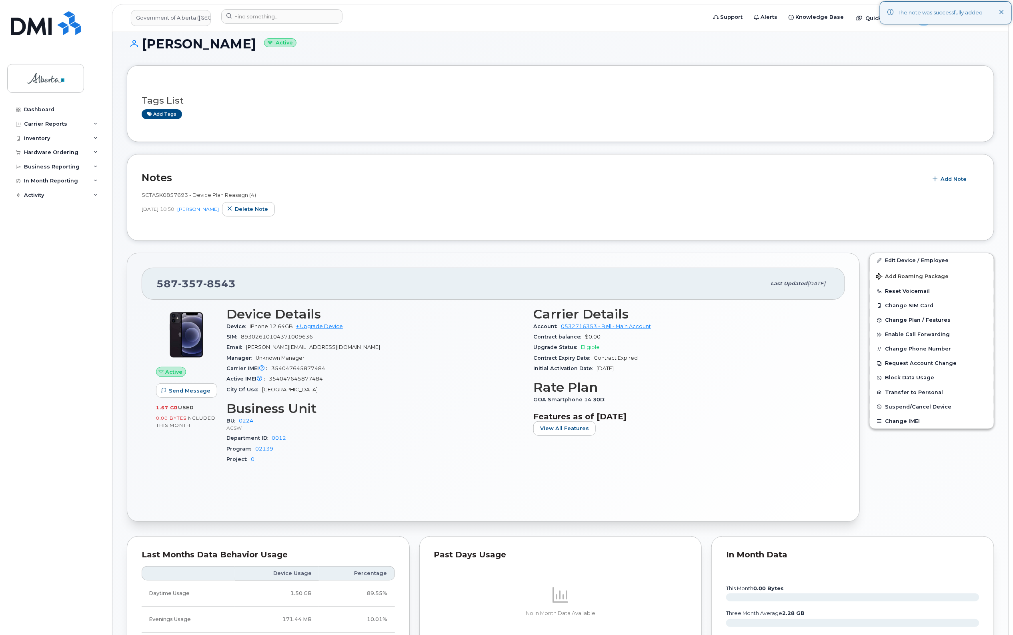
scroll to position [50, 0]
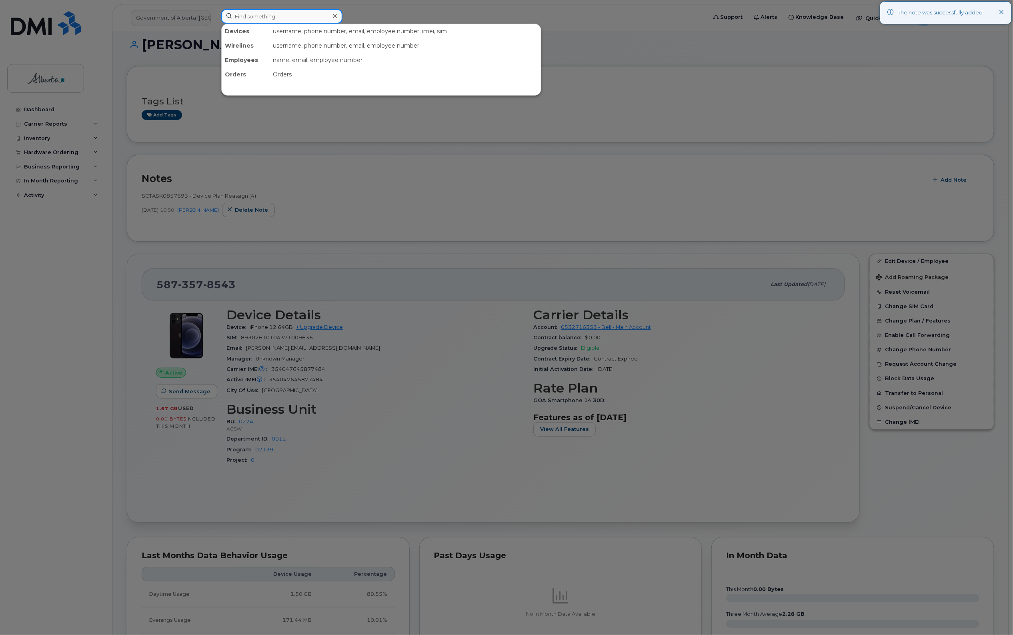
click at [255, 11] on input at bounding box center [281, 16] width 121 height 14
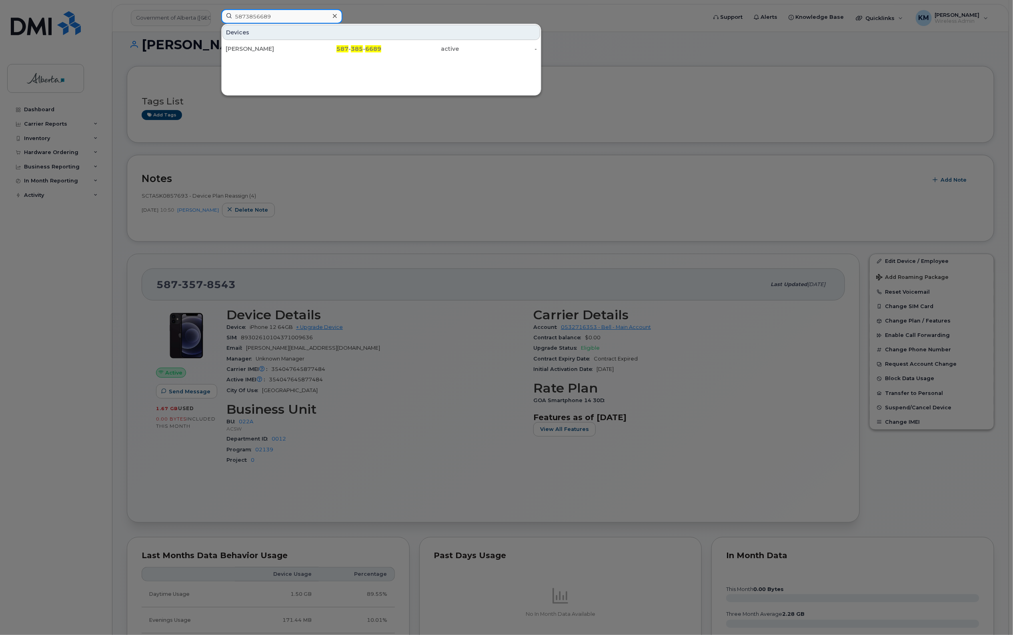
drag, startPoint x: 266, startPoint y: 13, endPoint x: 223, endPoint y: 9, distance: 43.4
click at [223, 9] on div "5873856689" at bounding box center [281, 16] width 121 height 14
type input "[PERSON_NAME]"
click at [242, 51] on span "[PERSON_NAME]" at bounding box center [250, 48] width 48 height 7
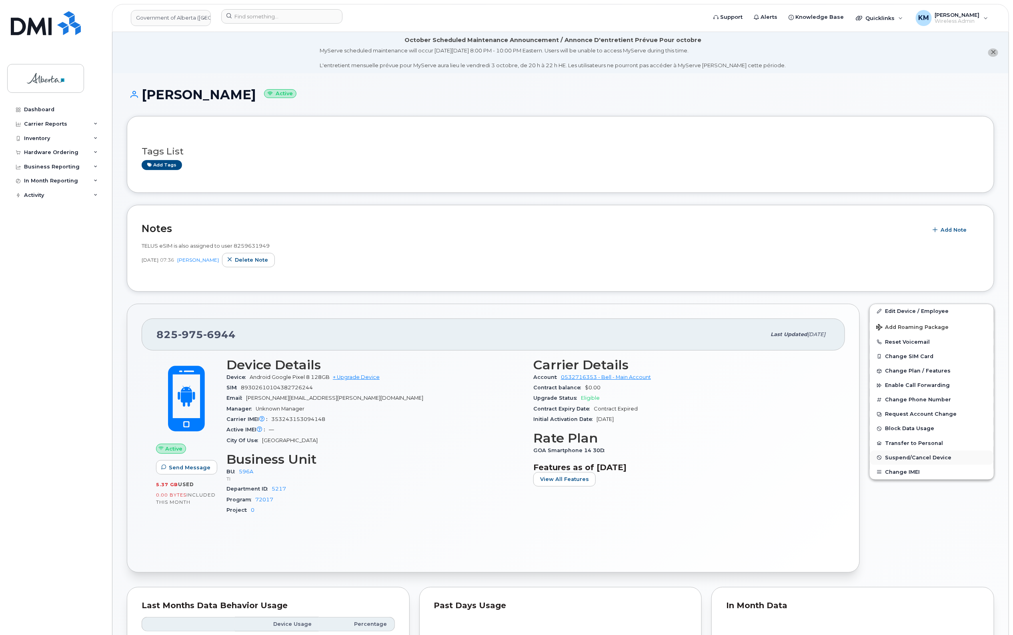
click at [982, 451] on button "Suspend/Cancel Device" at bounding box center [932, 458] width 124 height 14
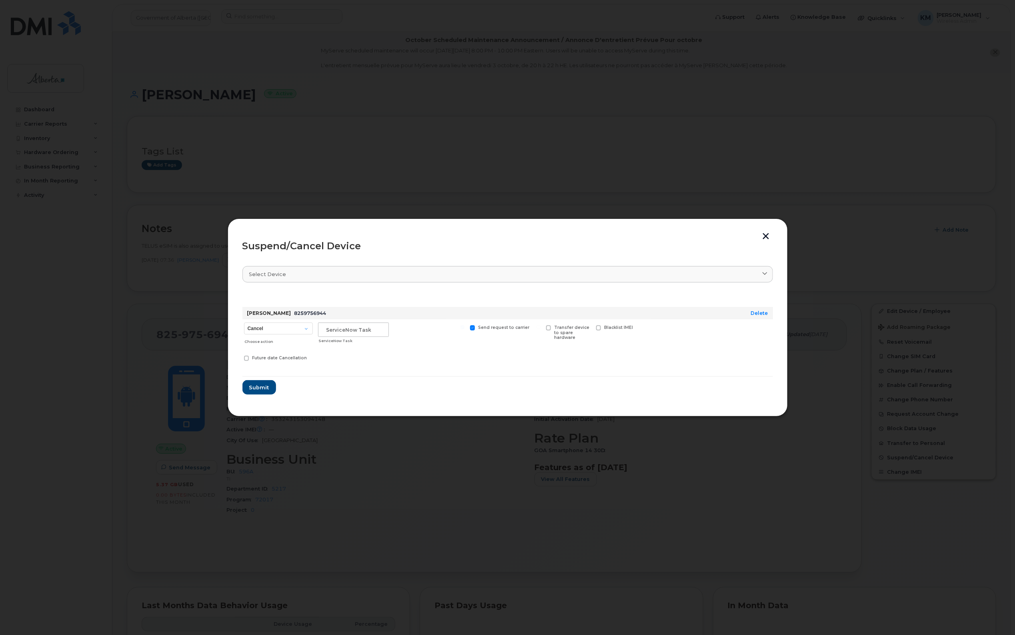
click at [771, 235] on button "button" at bounding box center [766, 237] width 12 height 8
